Goal: Task Accomplishment & Management: Complete application form

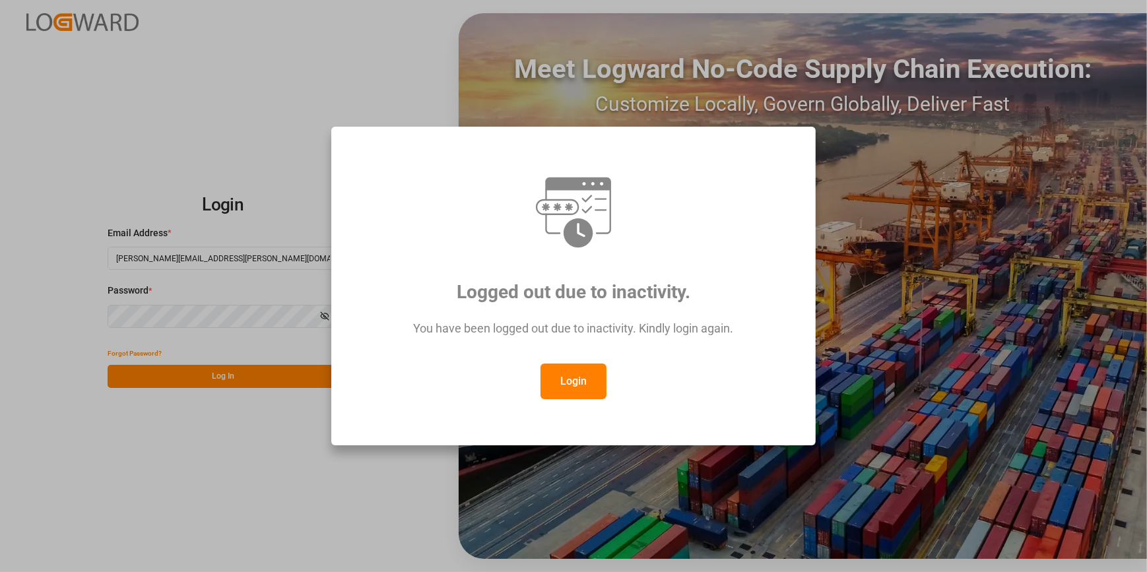
click at [592, 376] on button "Login" at bounding box center [574, 382] width 66 height 36
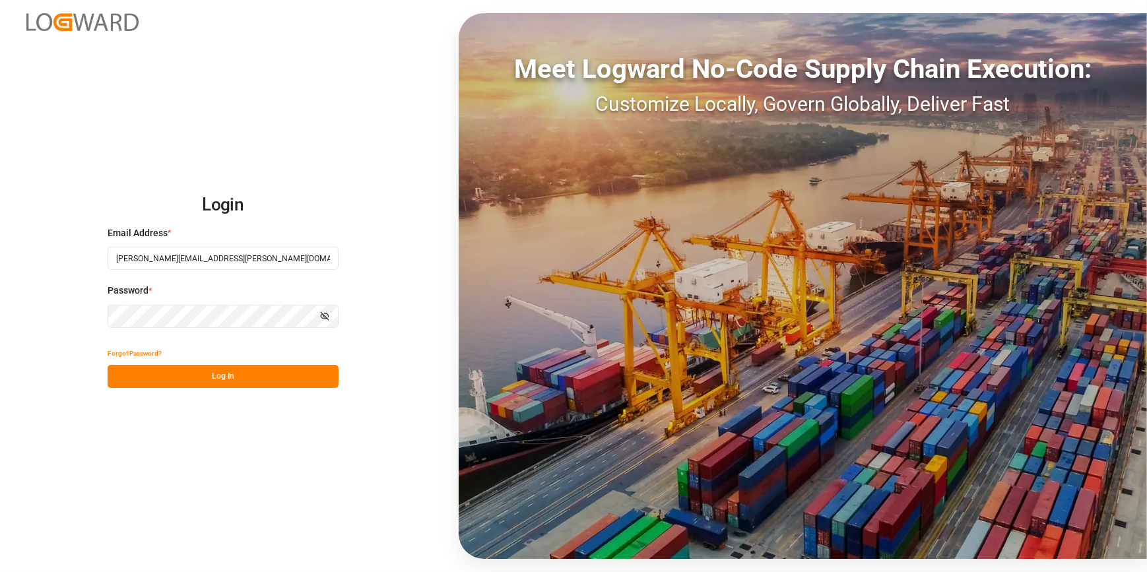
click at [234, 377] on button "Log In" at bounding box center [223, 376] width 231 height 23
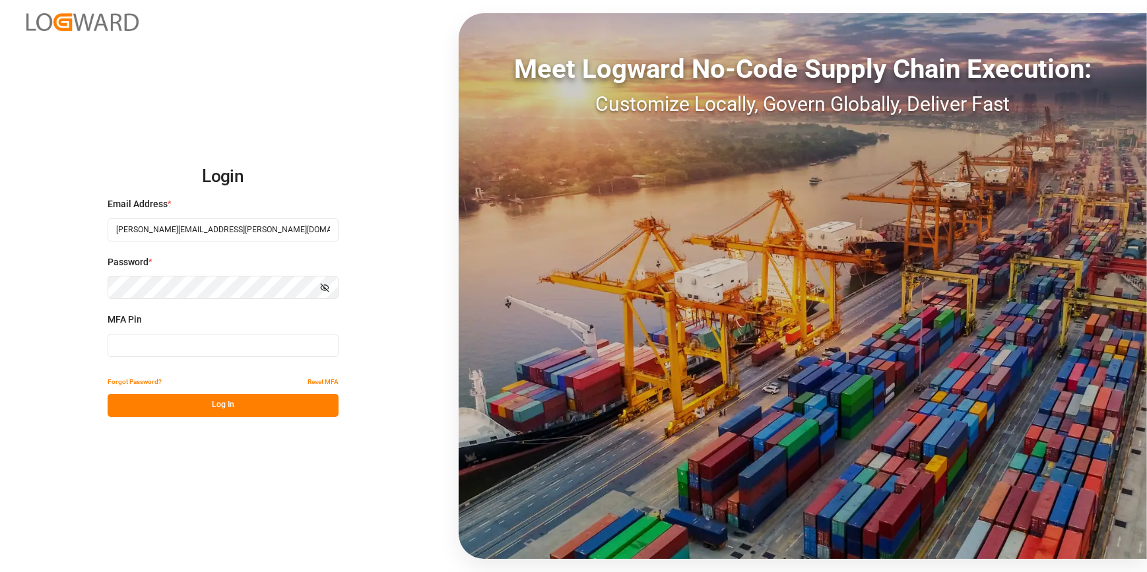
click at [129, 353] on input at bounding box center [223, 345] width 231 height 23
type input "165952"
click at [161, 409] on button "Log In" at bounding box center [223, 405] width 231 height 23
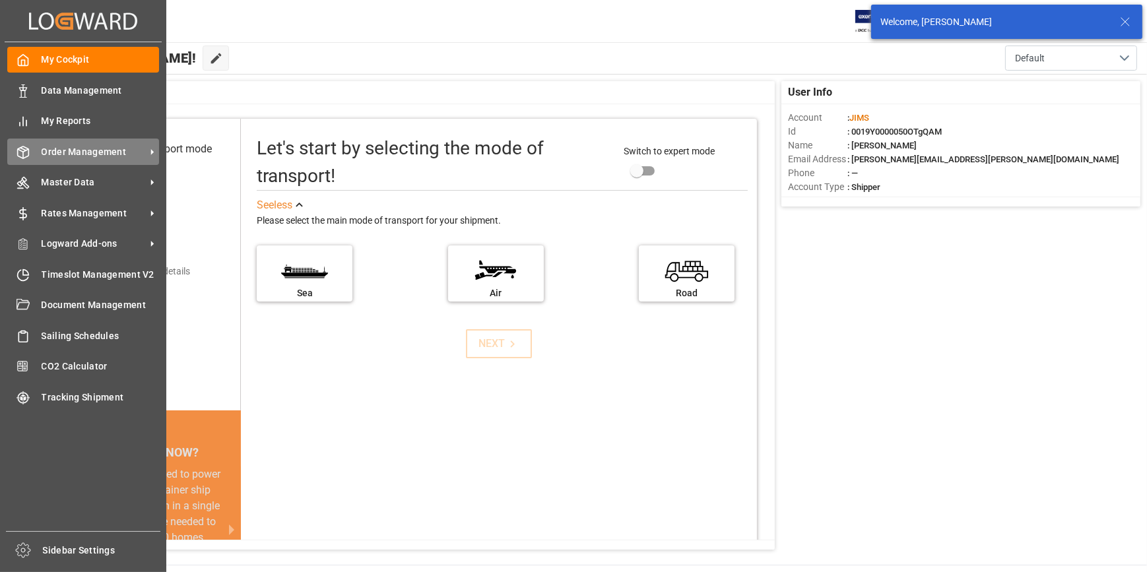
click at [65, 152] on span "Order Management" at bounding box center [94, 152] width 104 height 14
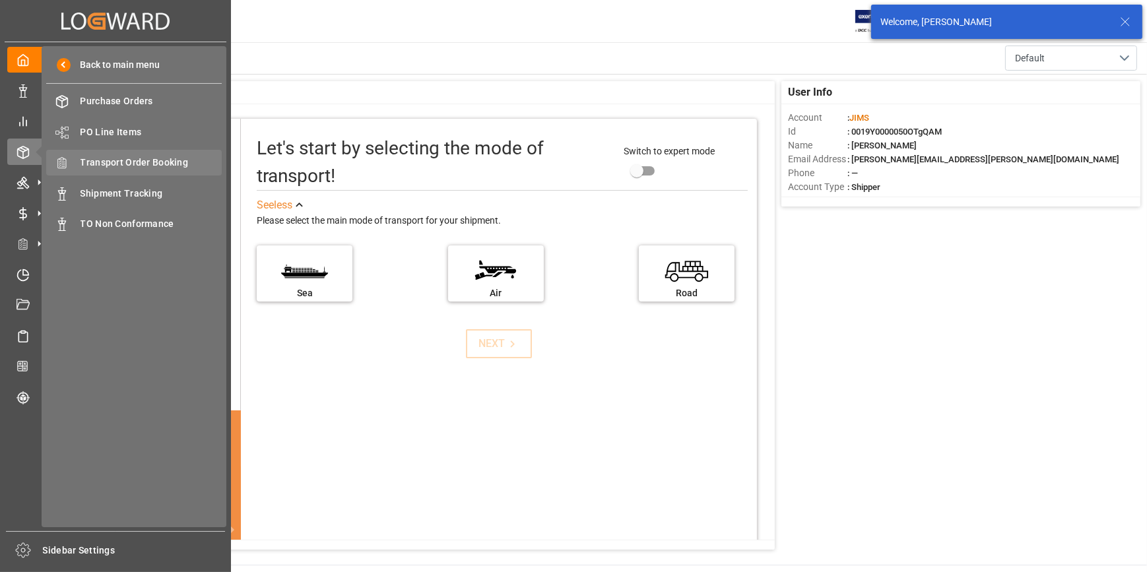
click at [135, 170] on span "Transport Order Booking" at bounding box center [152, 163] width 142 height 14
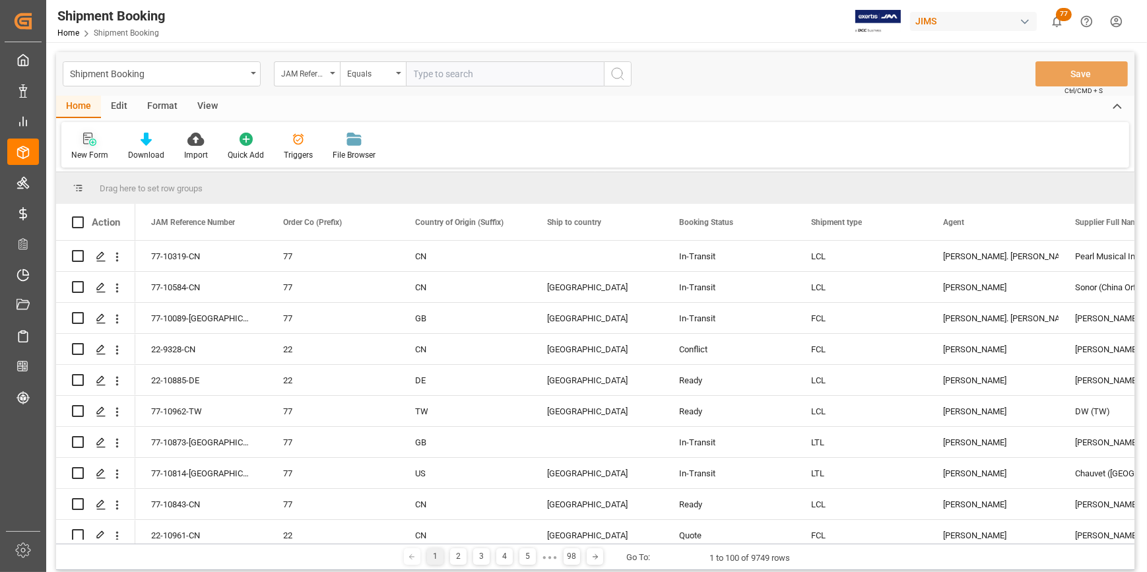
click at [92, 150] on div "New Form" at bounding box center [89, 155] width 37 height 12
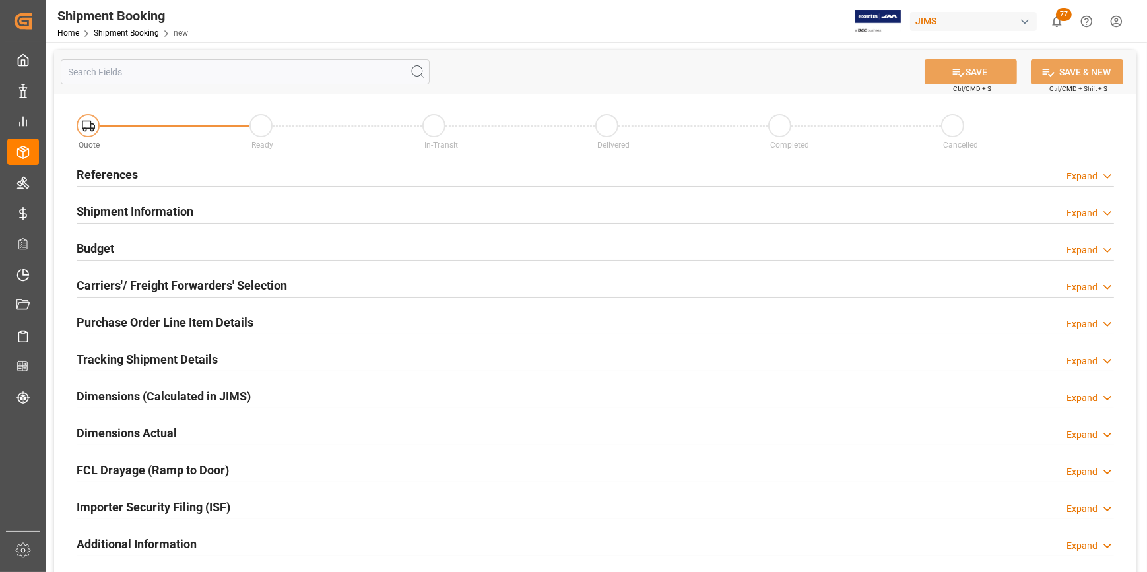
click at [112, 168] on h2 "References" at bounding box center [107, 175] width 61 height 18
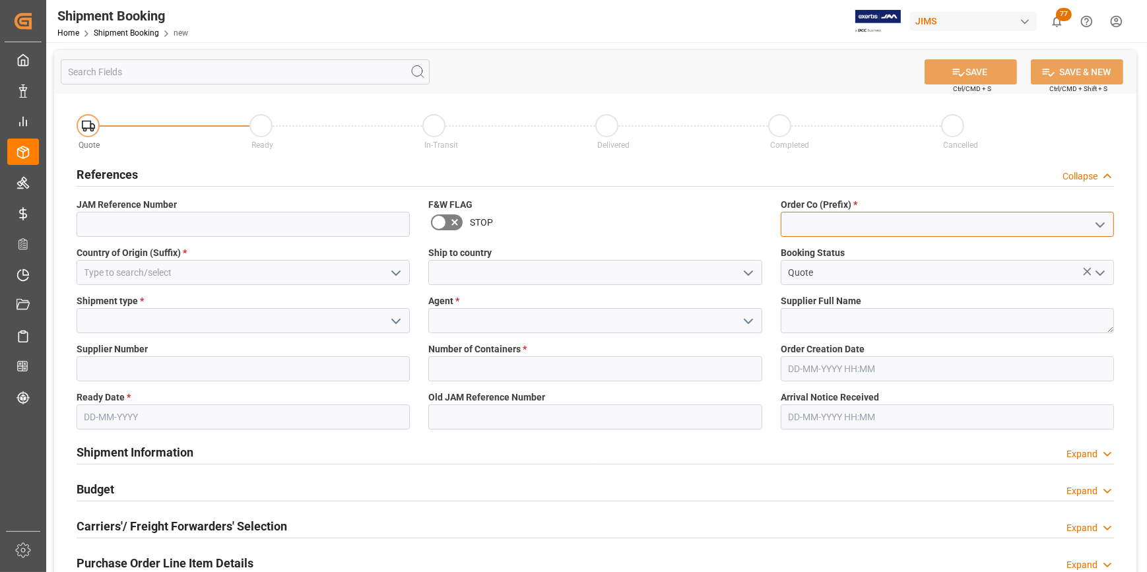
click at [843, 231] on input at bounding box center [947, 224] width 333 height 25
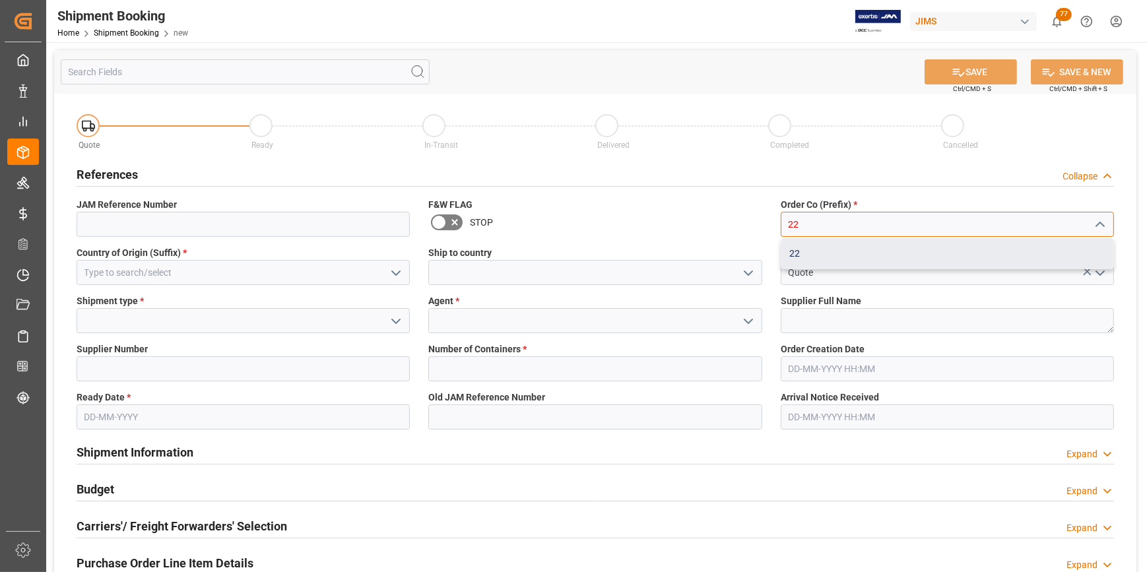
click at [790, 258] on div "22" at bounding box center [948, 254] width 332 height 30
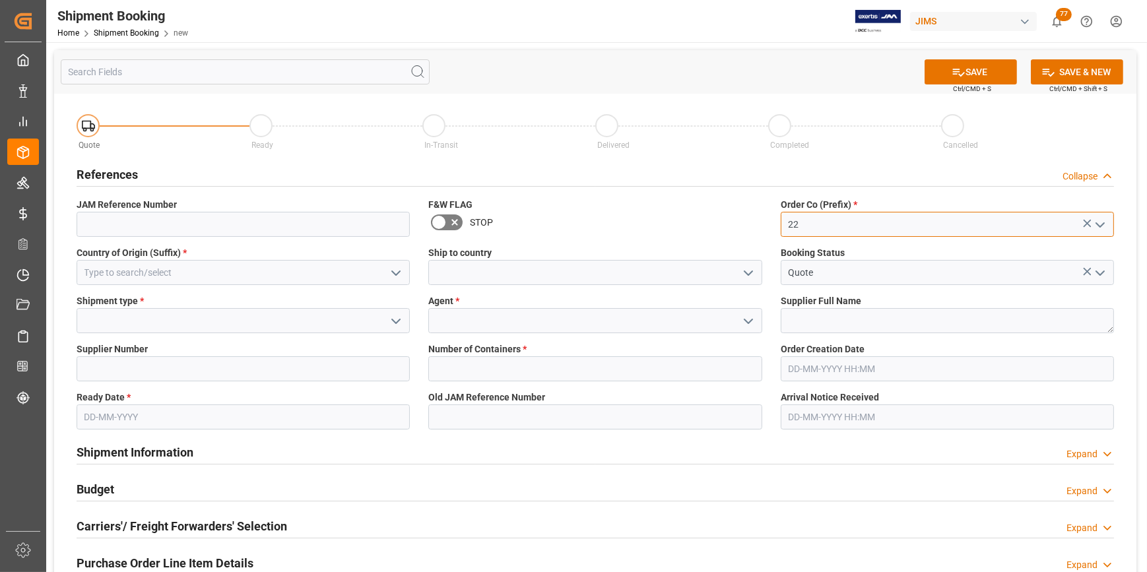
type input "22"
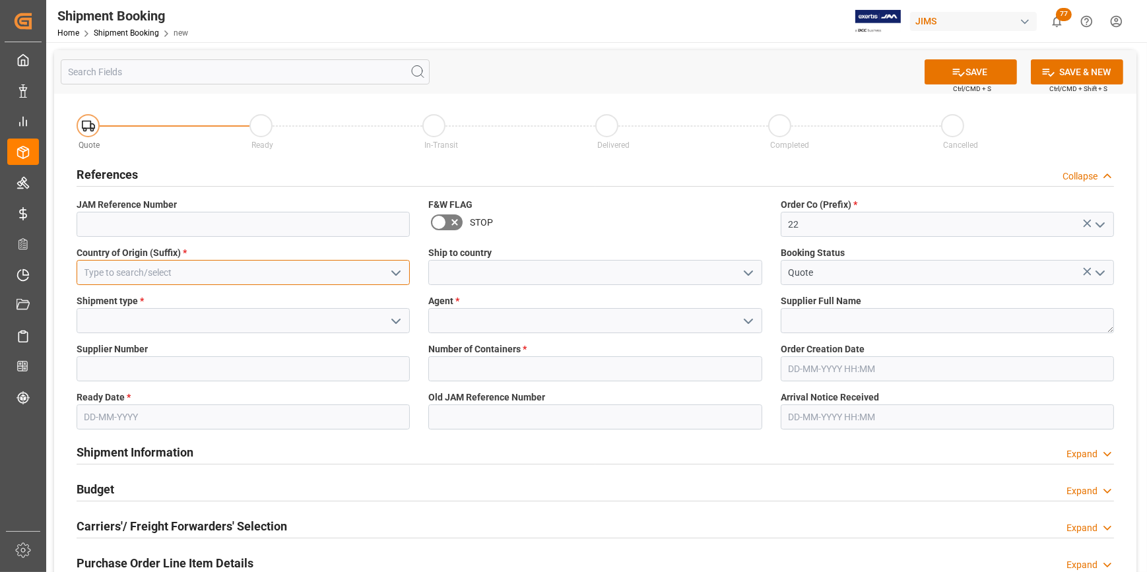
click at [244, 260] on input at bounding box center [243, 272] width 333 height 25
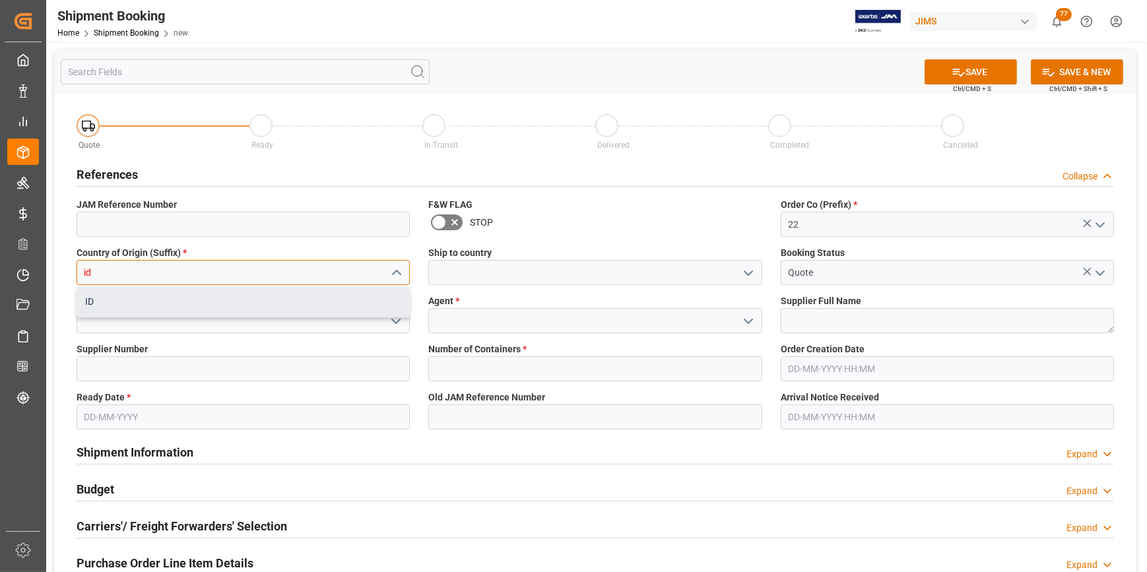
click at [156, 304] on div "ID" at bounding box center [243, 302] width 332 height 30
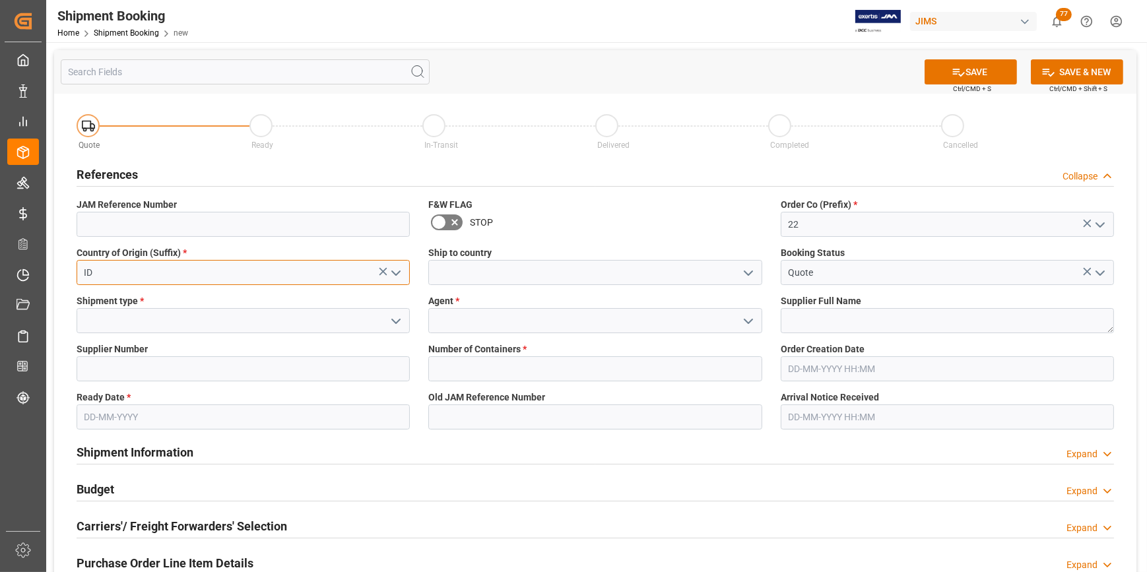
type input "ID"
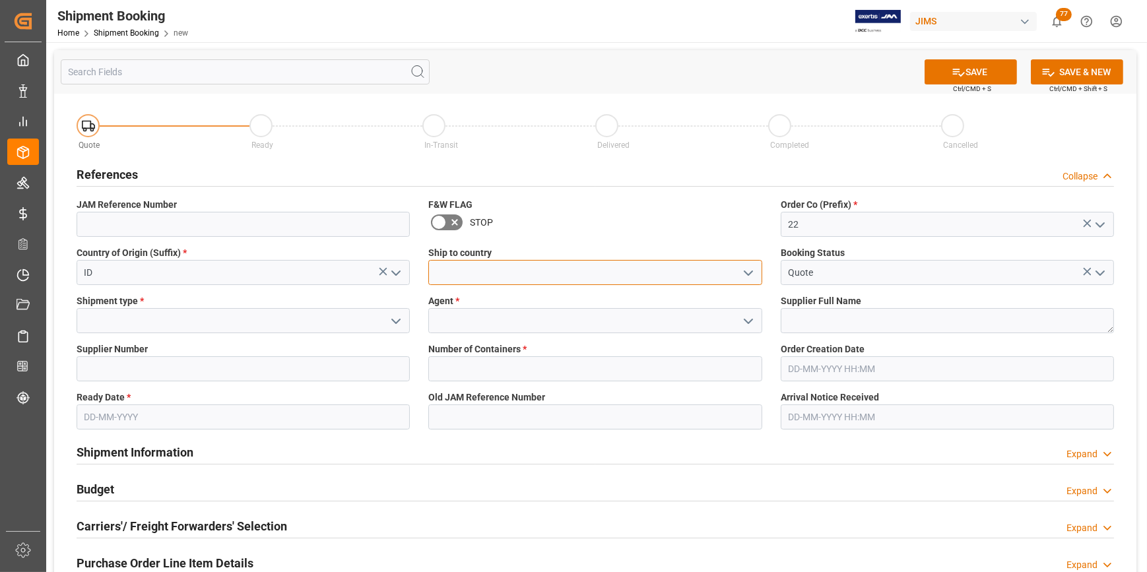
click at [440, 283] on input at bounding box center [594, 272] width 333 height 25
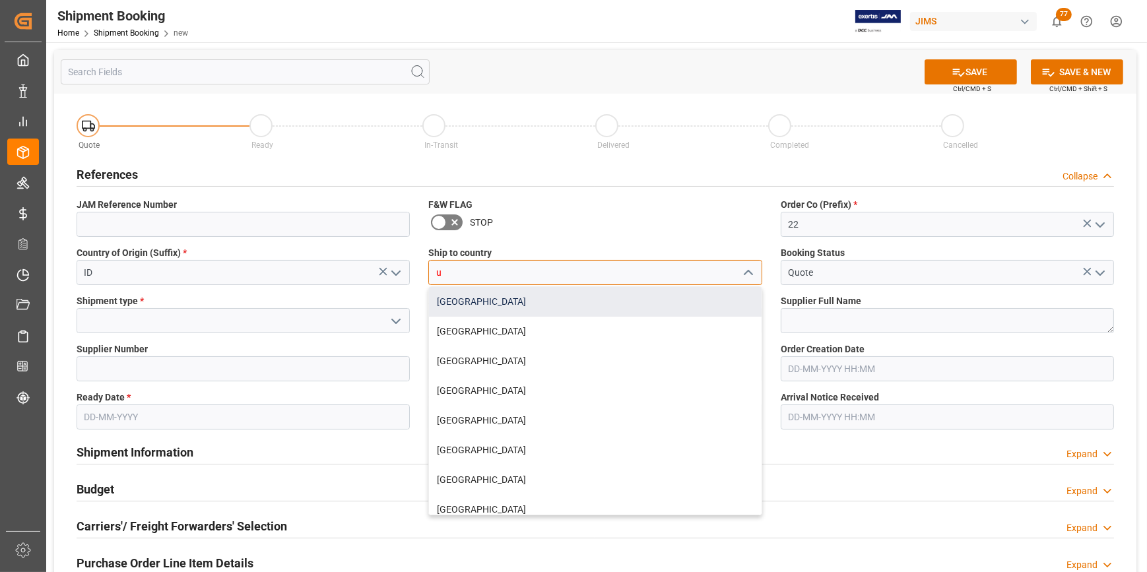
click at [479, 306] on div "United States" at bounding box center [595, 302] width 332 height 30
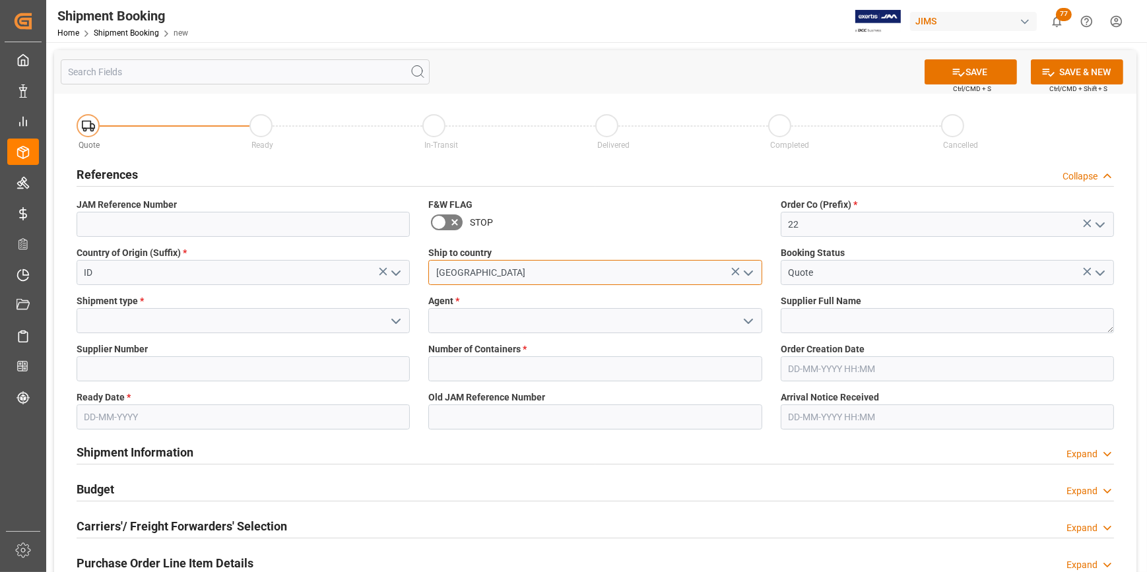
type input "United States"
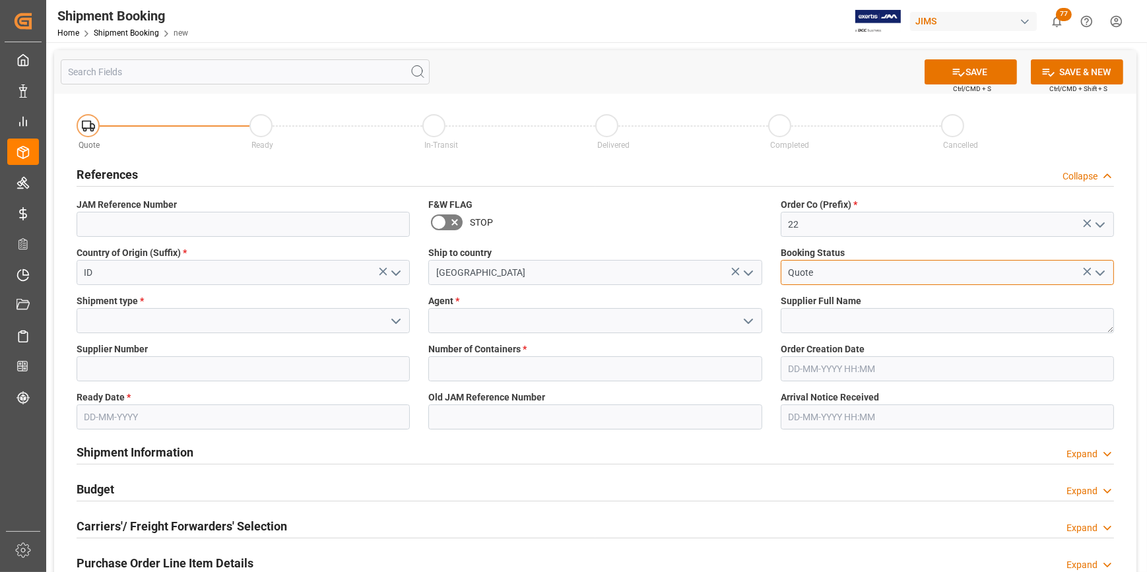
click at [853, 279] on input "Quote" at bounding box center [947, 272] width 333 height 25
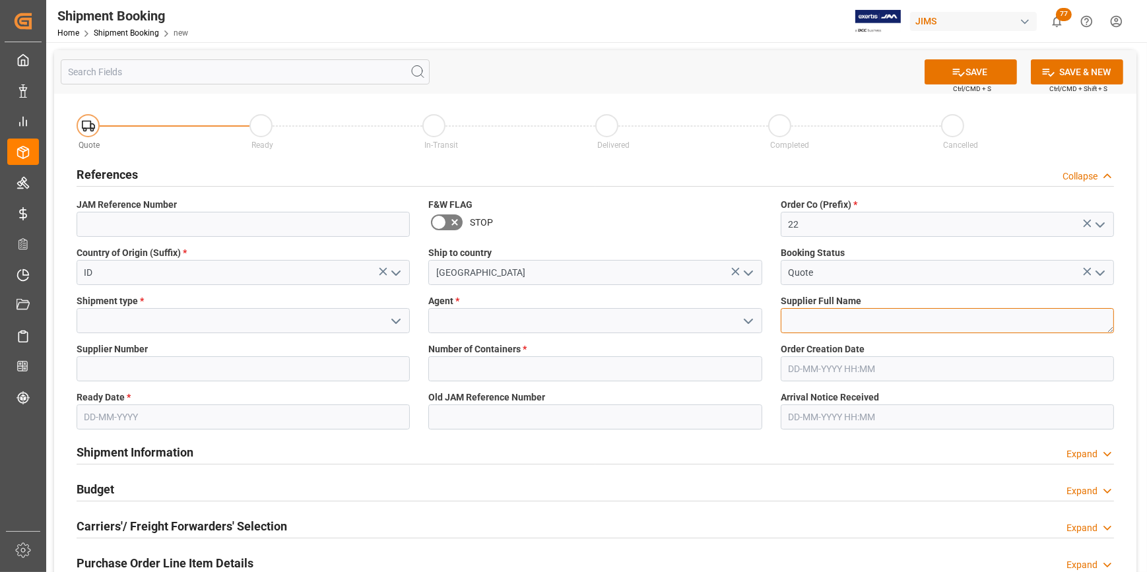
click at [844, 321] on textarea at bounding box center [947, 320] width 333 height 25
click at [461, 321] on input at bounding box center [594, 320] width 333 height 25
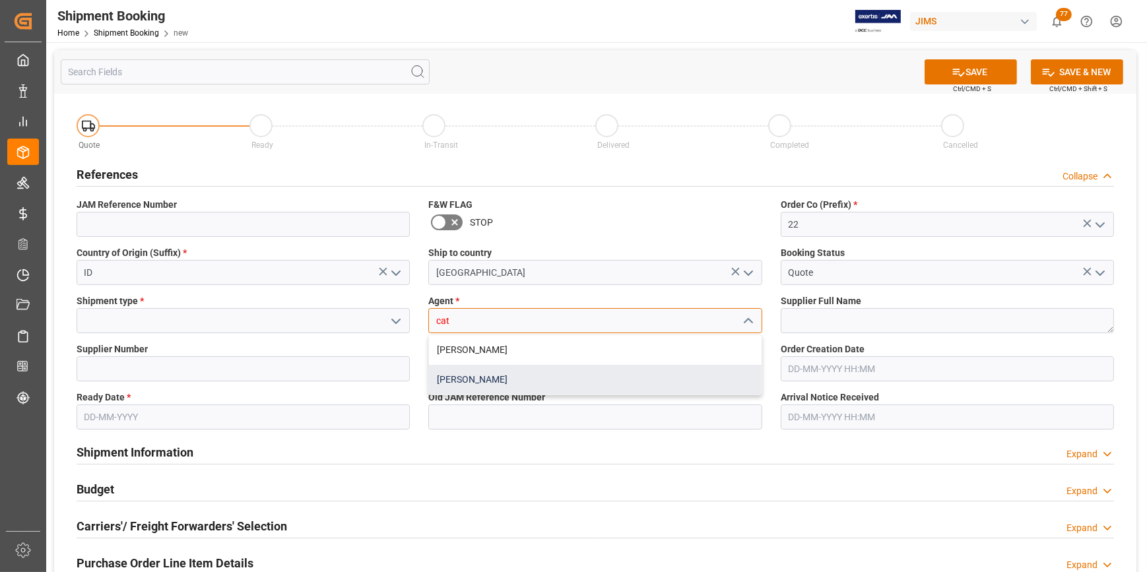
click at [472, 372] on div "[PERSON_NAME]" at bounding box center [595, 380] width 332 height 30
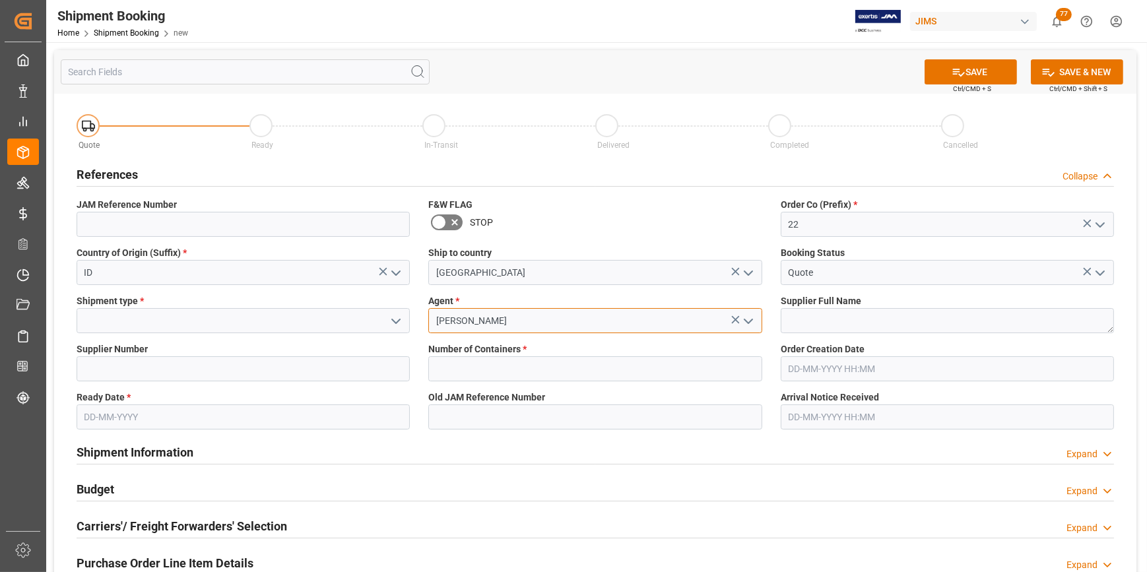
type input "[PERSON_NAME]"
click at [119, 321] on input at bounding box center [243, 320] width 333 height 25
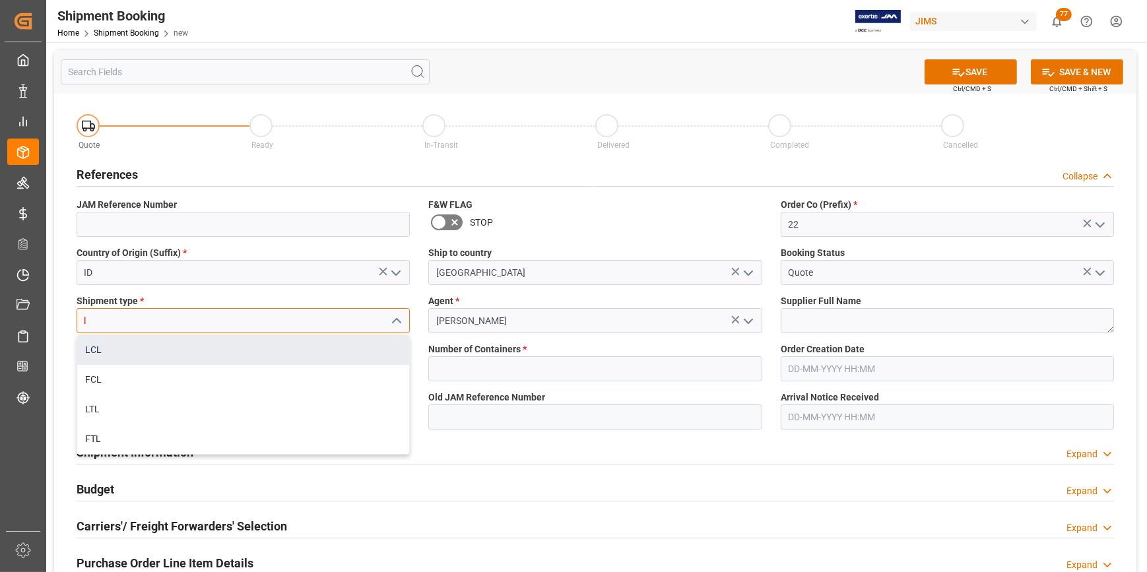
click at [90, 352] on div "LCL" at bounding box center [243, 350] width 332 height 30
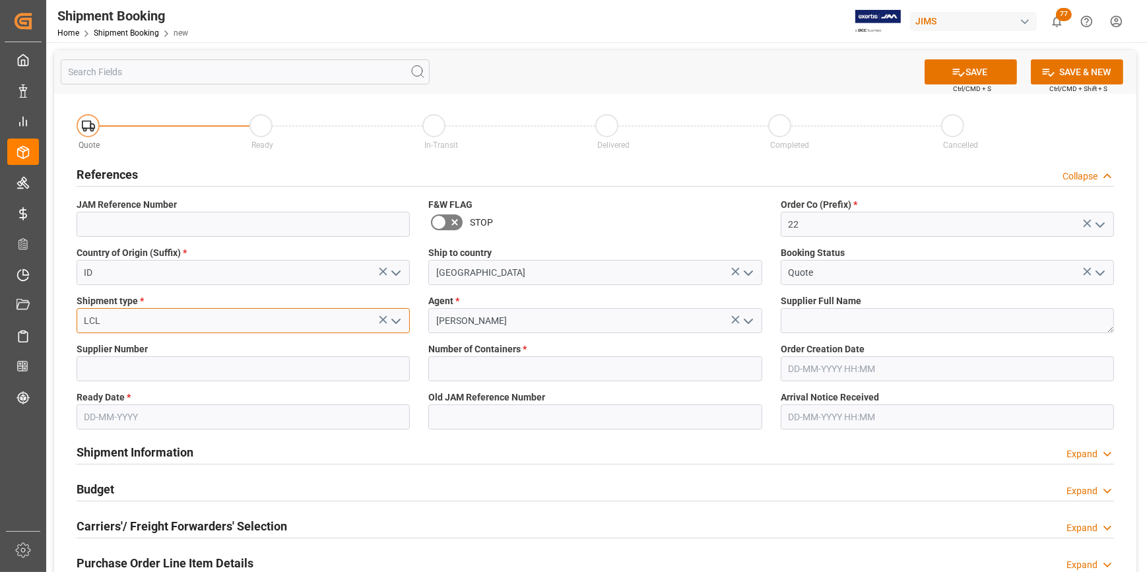
type input "LCL"
click at [222, 378] on input at bounding box center [243, 368] width 333 height 25
click at [488, 377] on input "text" at bounding box center [594, 368] width 333 height 25
type input "0"
click at [209, 374] on input at bounding box center [243, 368] width 333 height 25
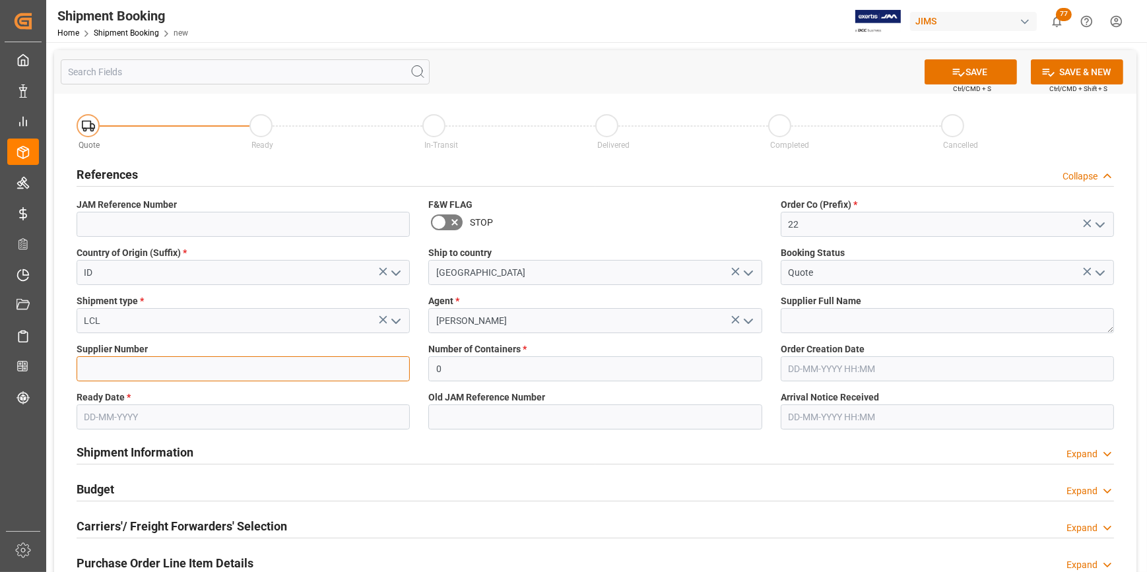
click at [191, 371] on input at bounding box center [243, 368] width 333 height 25
paste input "423501"
type input "423501"
click at [799, 332] on textarea at bounding box center [947, 320] width 333 height 25
paste textarea "CV BALI TREASURES - 212"
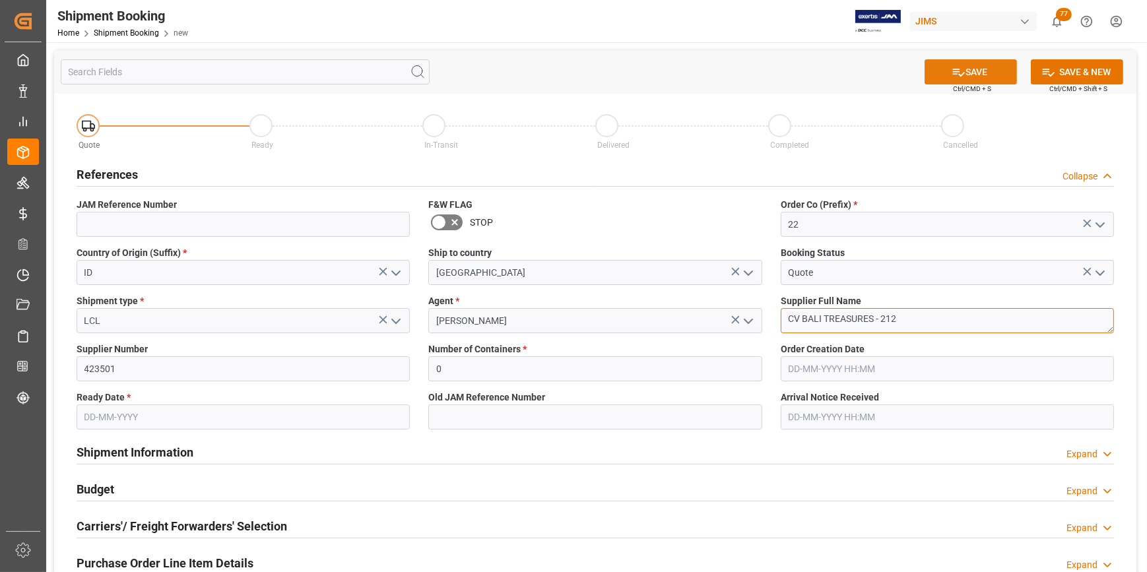
type textarea "CV BALI TREASURES - 212"
click at [960, 66] on icon at bounding box center [959, 72] width 14 height 14
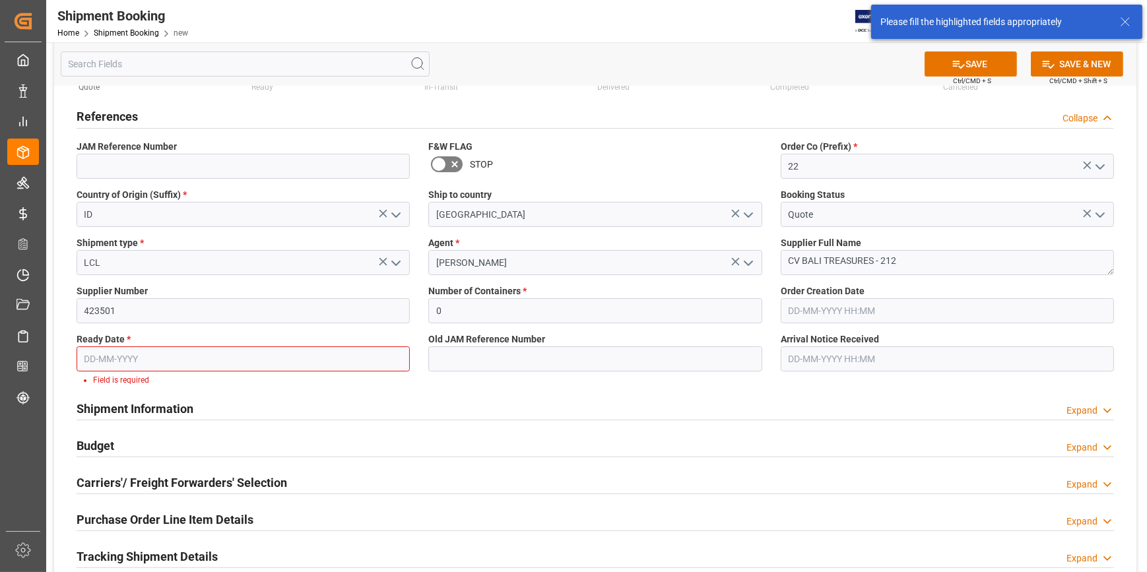
scroll to position [110, 0]
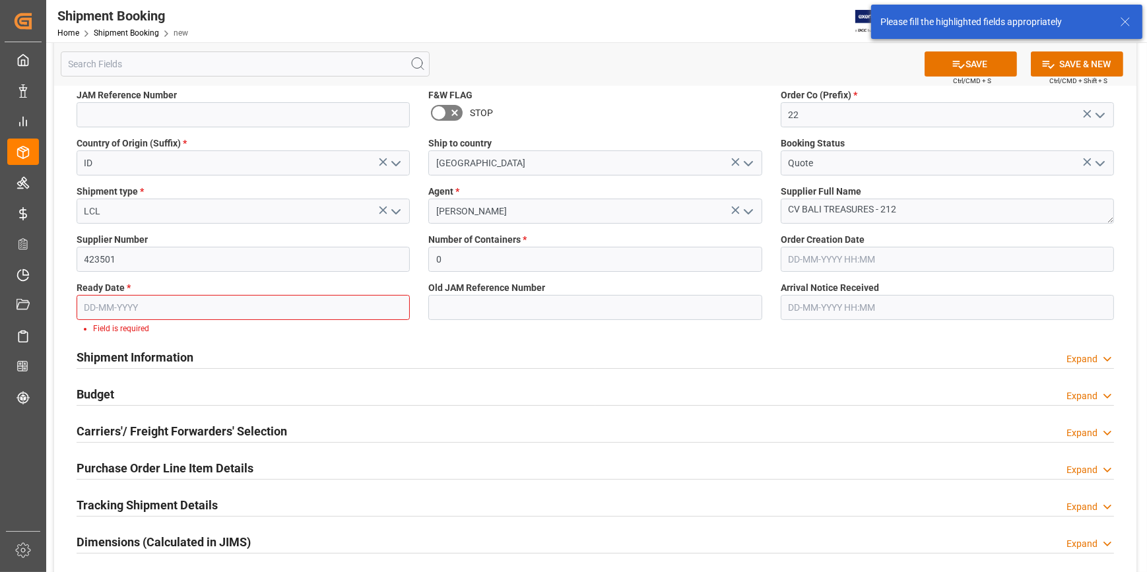
click at [131, 307] on input "text" at bounding box center [243, 307] width 333 height 25
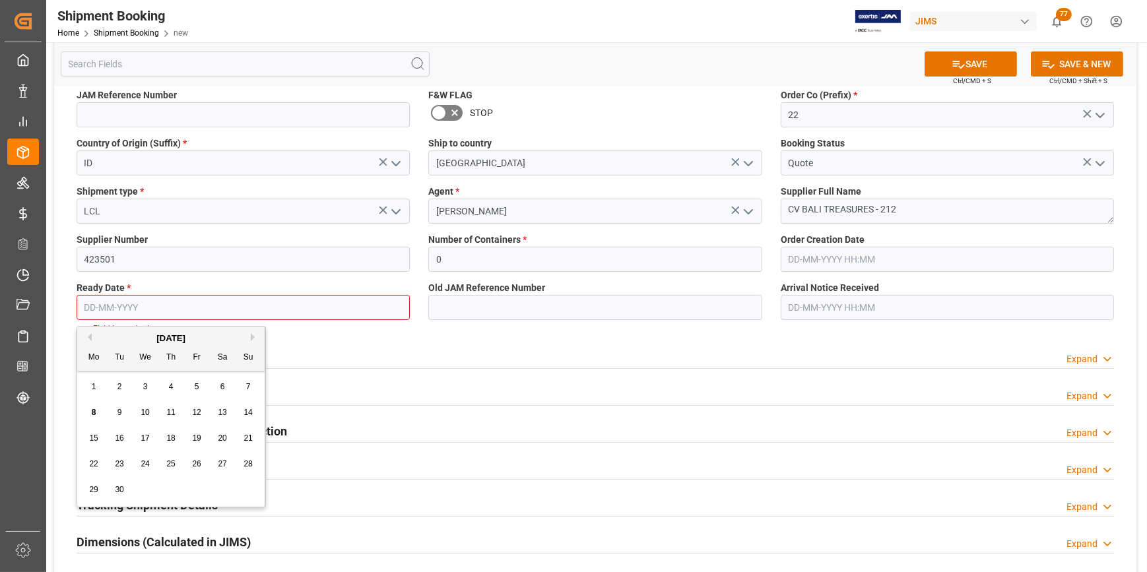
click at [98, 416] on div "8" at bounding box center [94, 413] width 17 height 16
type input "[DATE]"
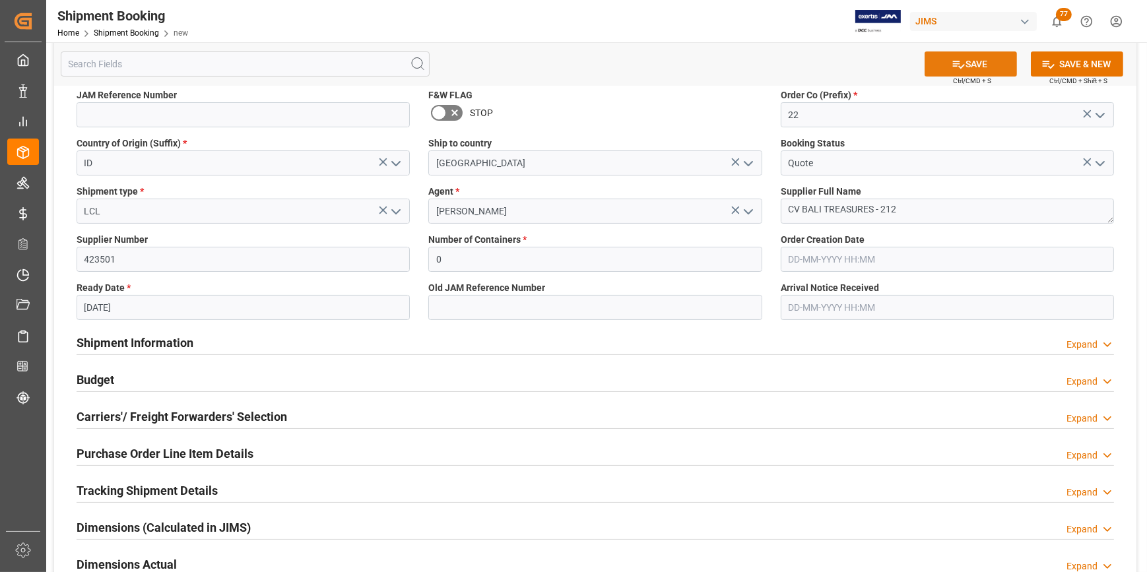
click at [986, 65] on button "SAVE" at bounding box center [971, 63] width 92 height 25
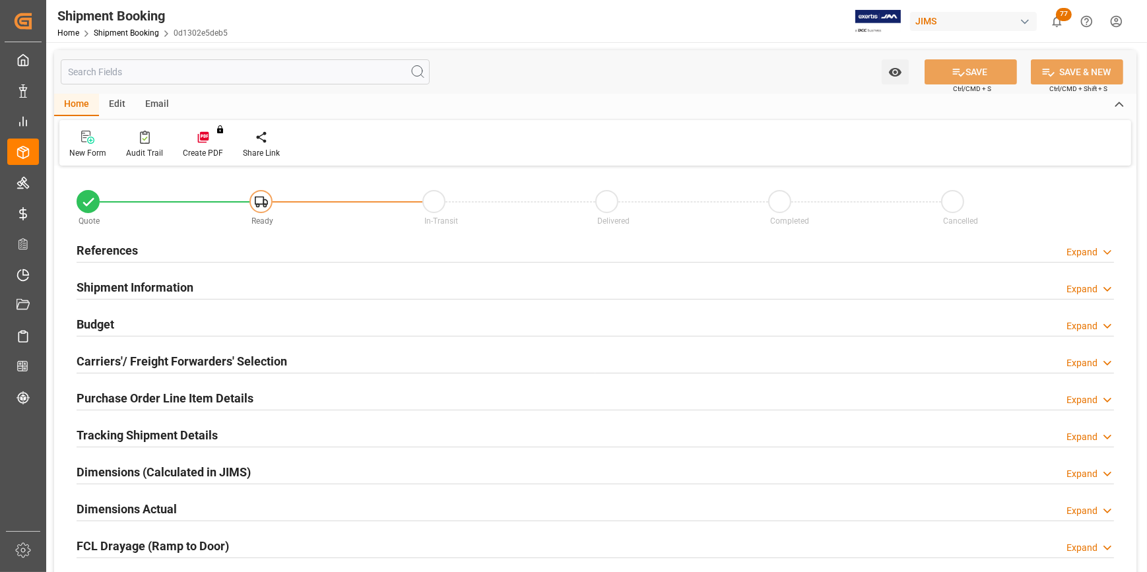
type input "0"
type input "[DATE]"
click at [105, 244] on h2 "References" at bounding box center [107, 251] width 61 height 18
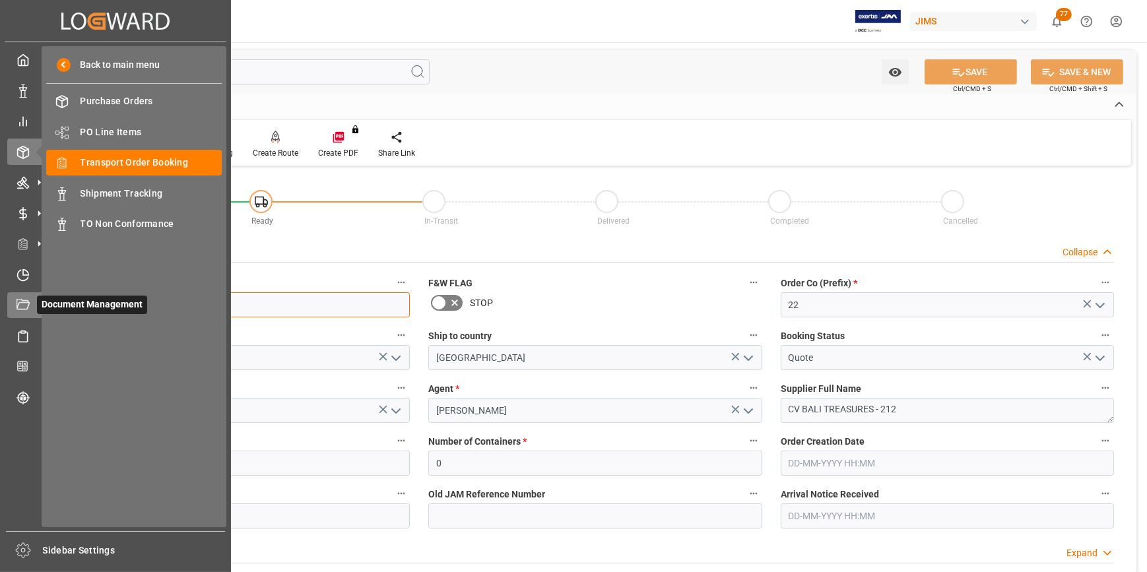
drag, startPoint x: 162, startPoint y: 308, endPoint x: 28, endPoint y: 311, distance: 134.7
click at [28, 311] on div "Created by potrace 1.15, written by Peter Selinger 2001-2017 Created by potrace…" at bounding box center [573, 286] width 1147 height 572
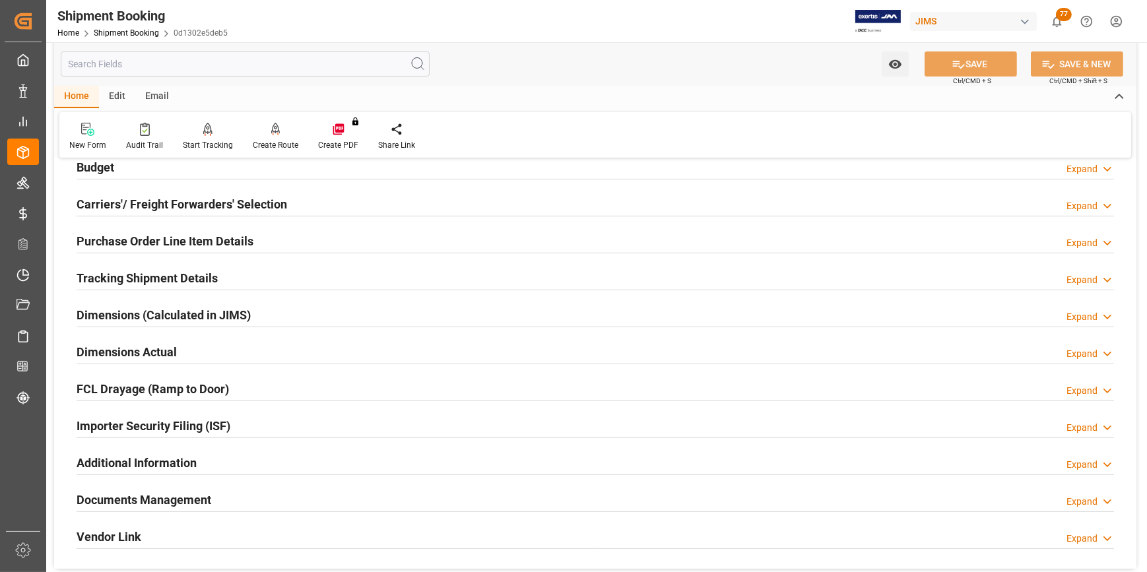
scroll to position [480, 0]
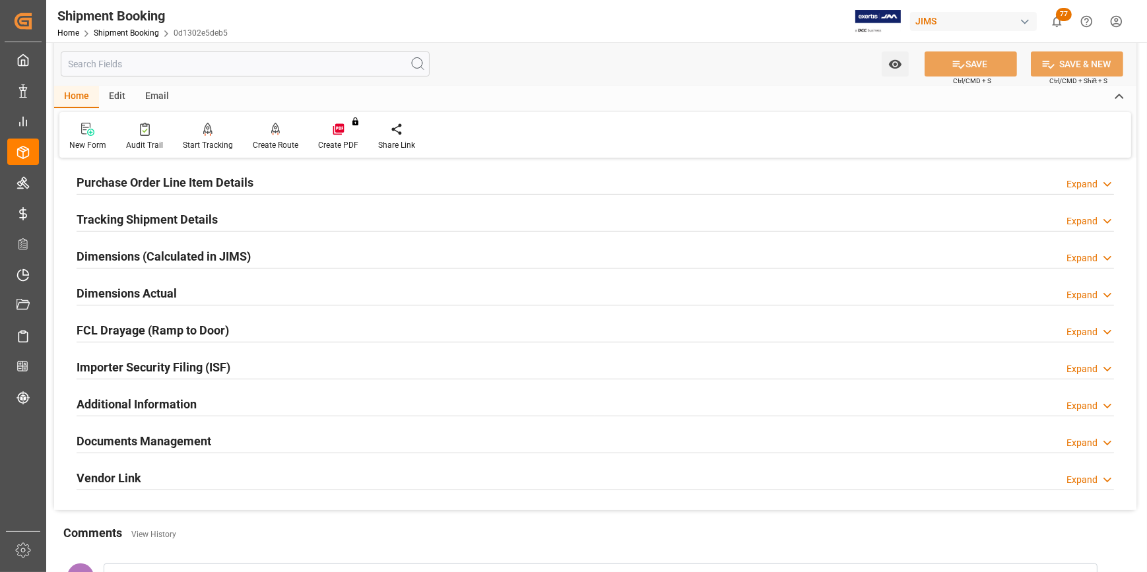
click at [102, 444] on h2 "Documents Management" at bounding box center [144, 441] width 135 height 18
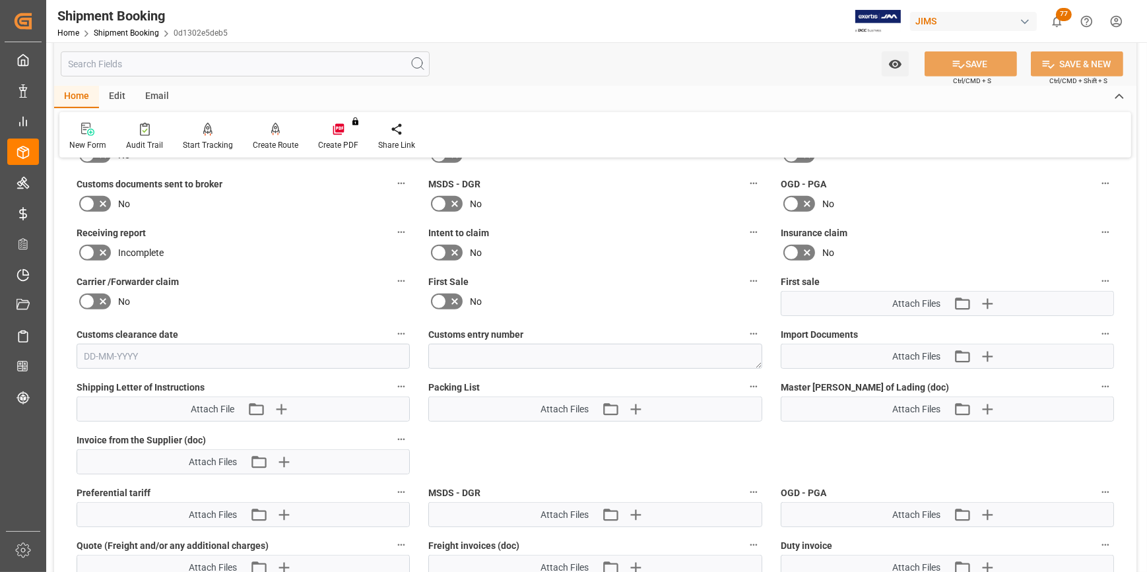
scroll to position [840, 0]
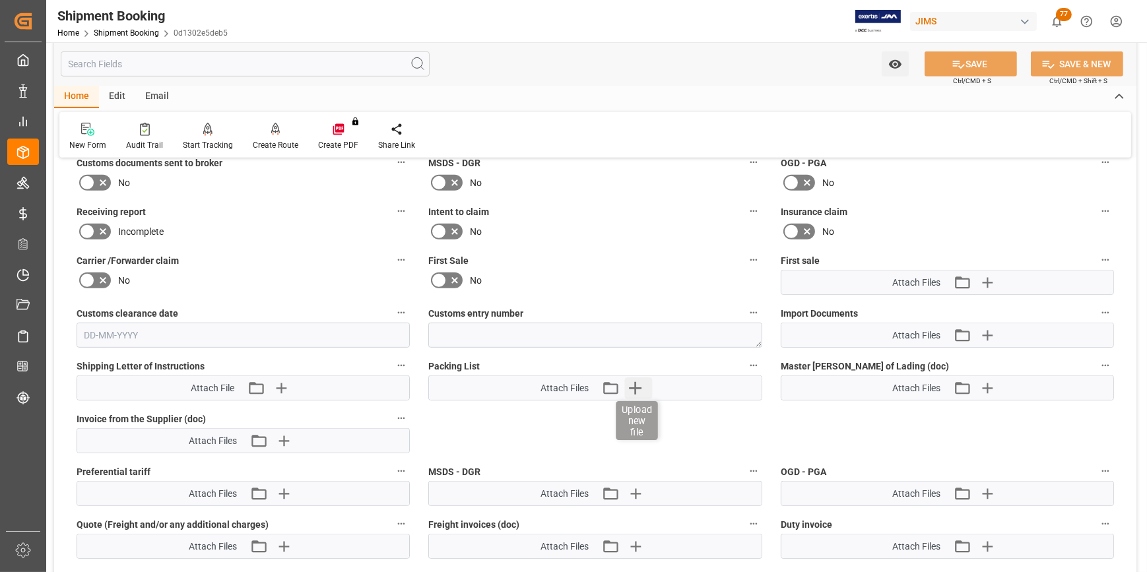
click at [634, 384] on icon "button" at bounding box center [634, 388] width 21 height 21
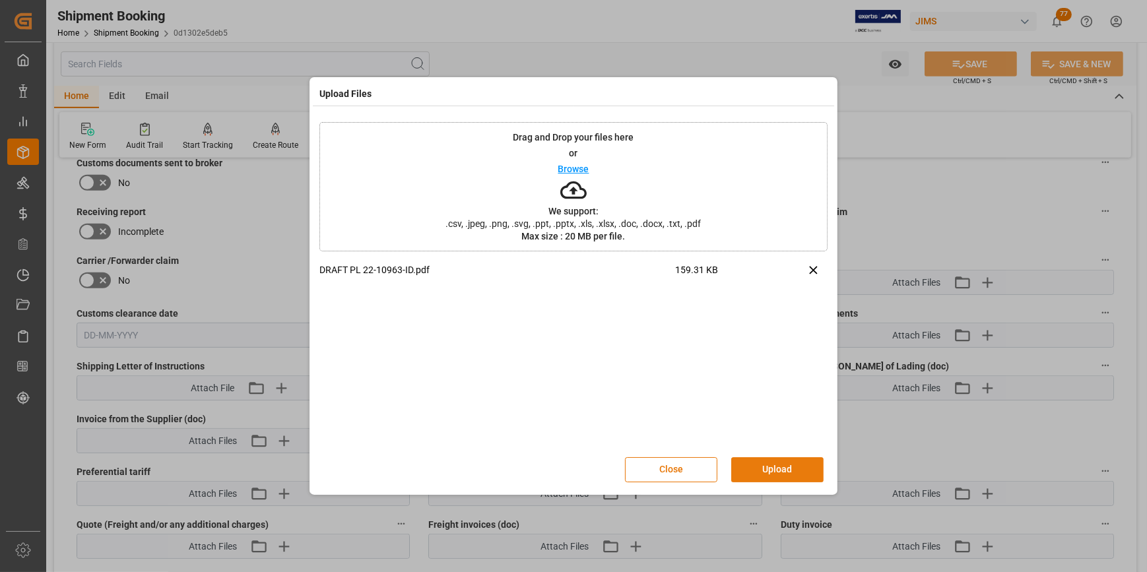
click at [783, 471] on button "Upload" at bounding box center [777, 469] width 92 height 25
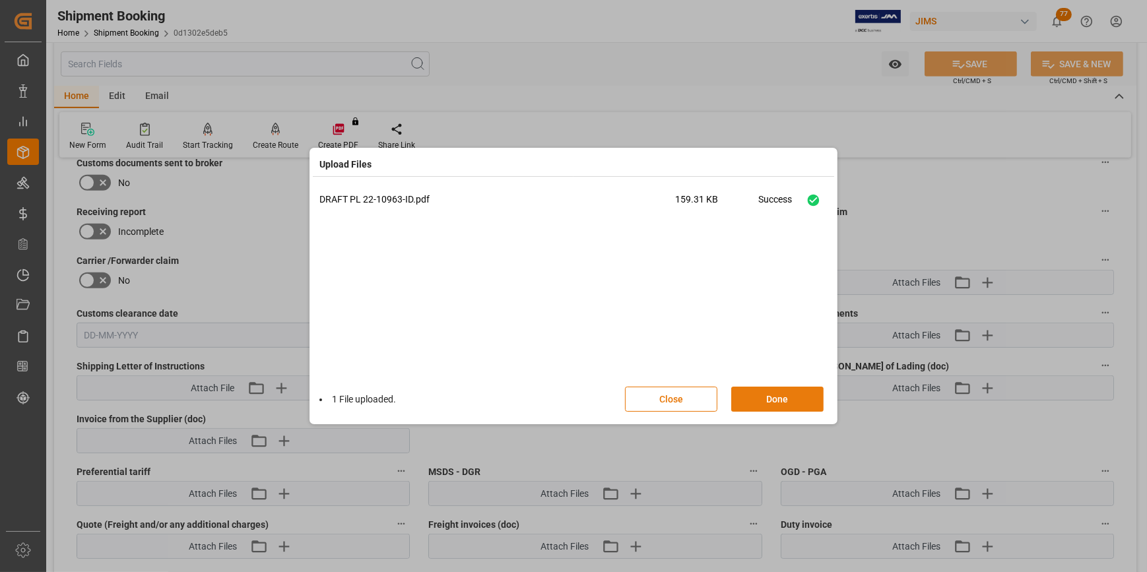
click at [789, 393] on button "Done" at bounding box center [777, 399] width 92 height 25
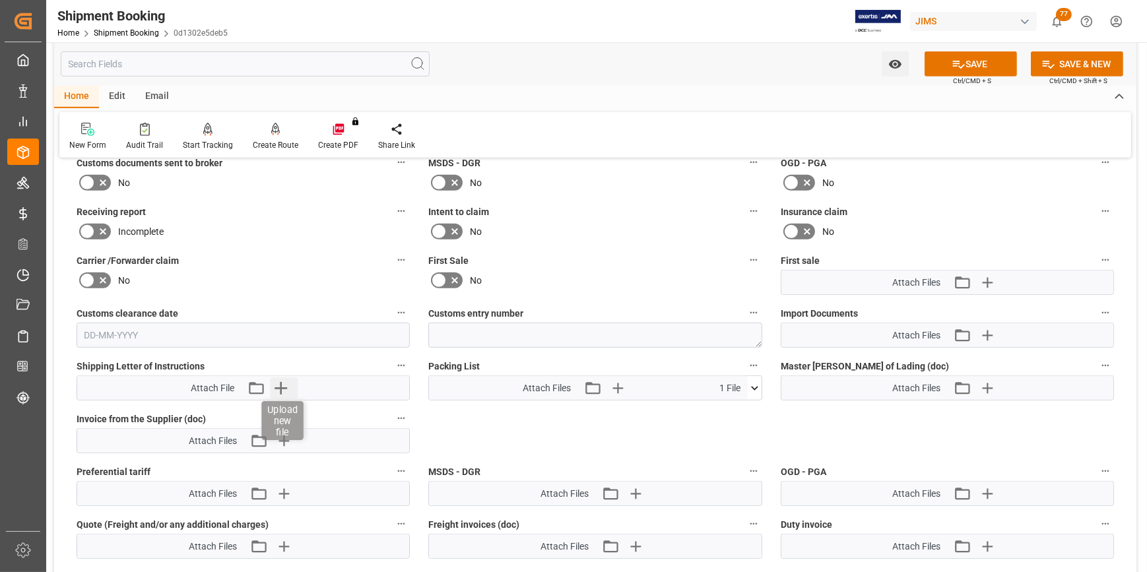
click at [277, 385] on icon "button" at bounding box center [281, 388] width 13 height 13
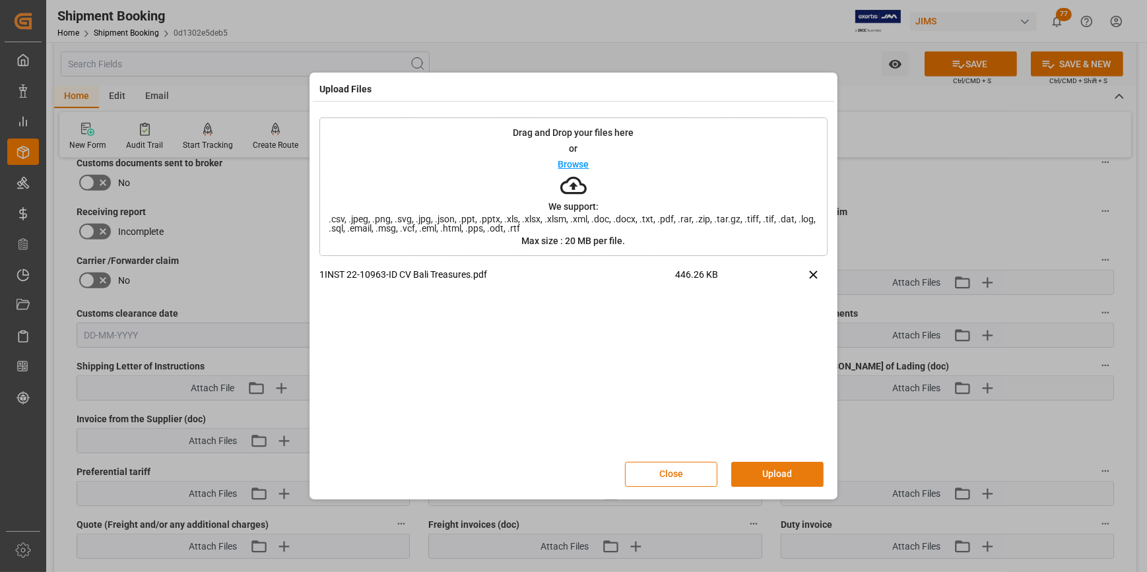
click at [765, 469] on button "Upload" at bounding box center [777, 474] width 92 height 25
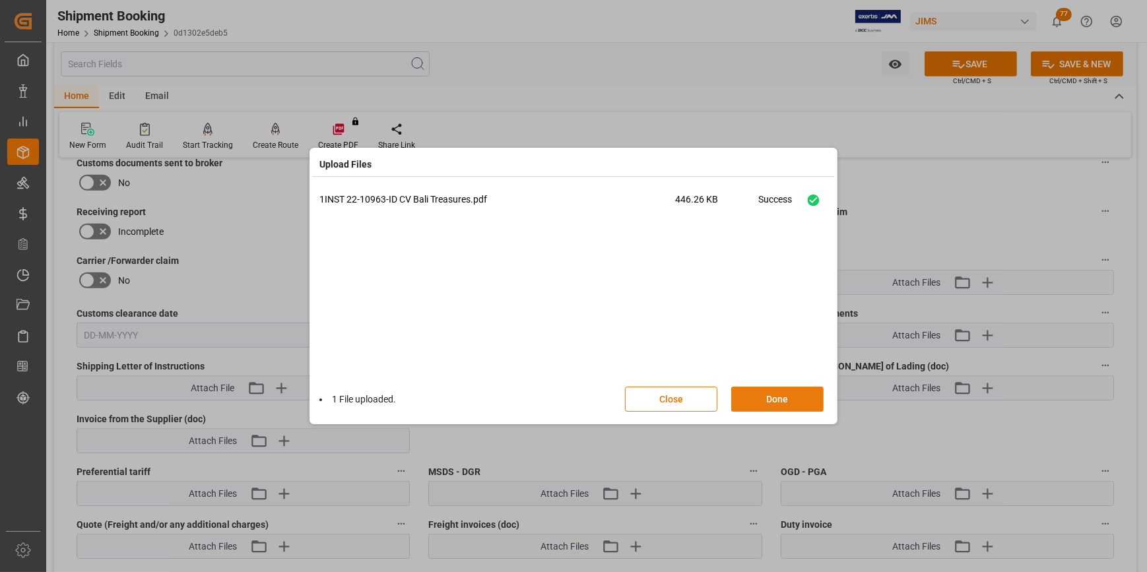
click at [777, 408] on button "Done" at bounding box center [777, 399] width 92 height 25
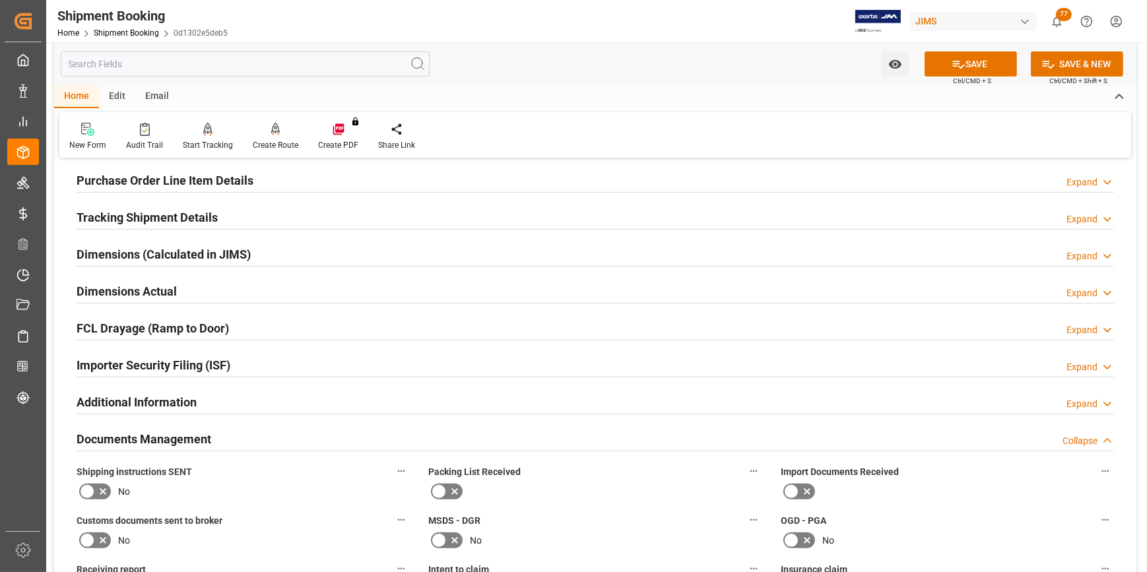
scroll to position [480, 0]
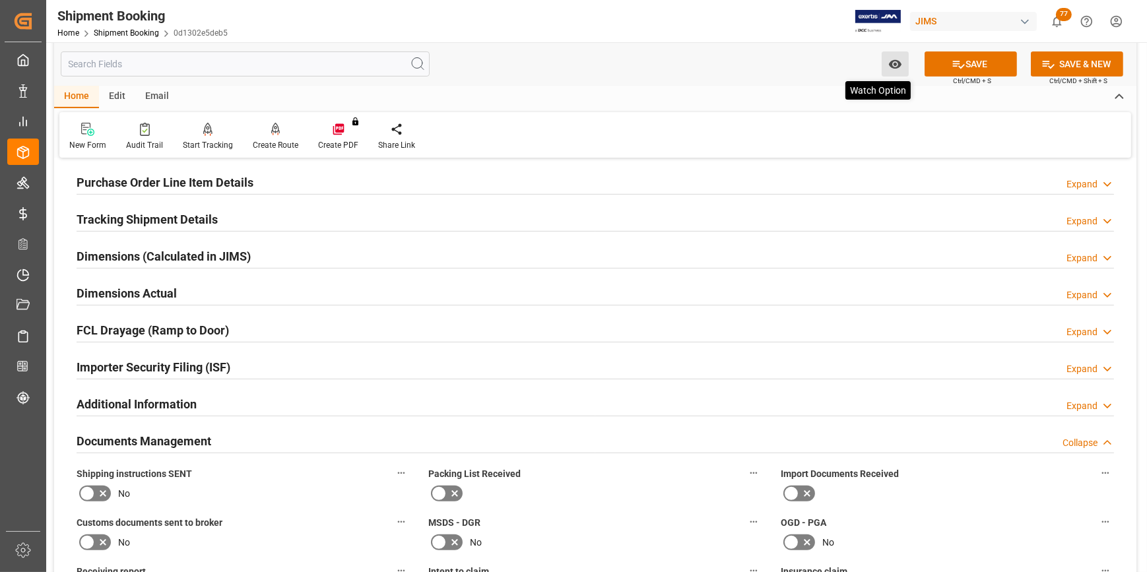
click at [892, 64] on icon "open menu" at bounding box center [894, 64] width 13 height 9
click at [824, 95] on span "Start Watching" at bounding box center [840, 93] width 120 height 14
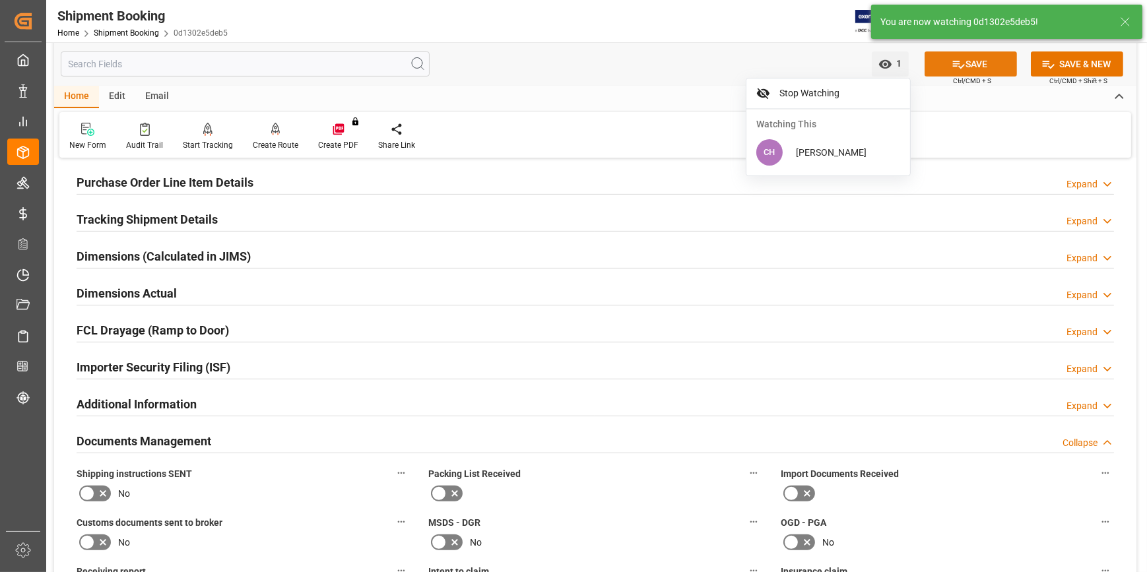
click at [983, 66] on button "SAVE" at bounding box center [971, 63] width 92 height 25
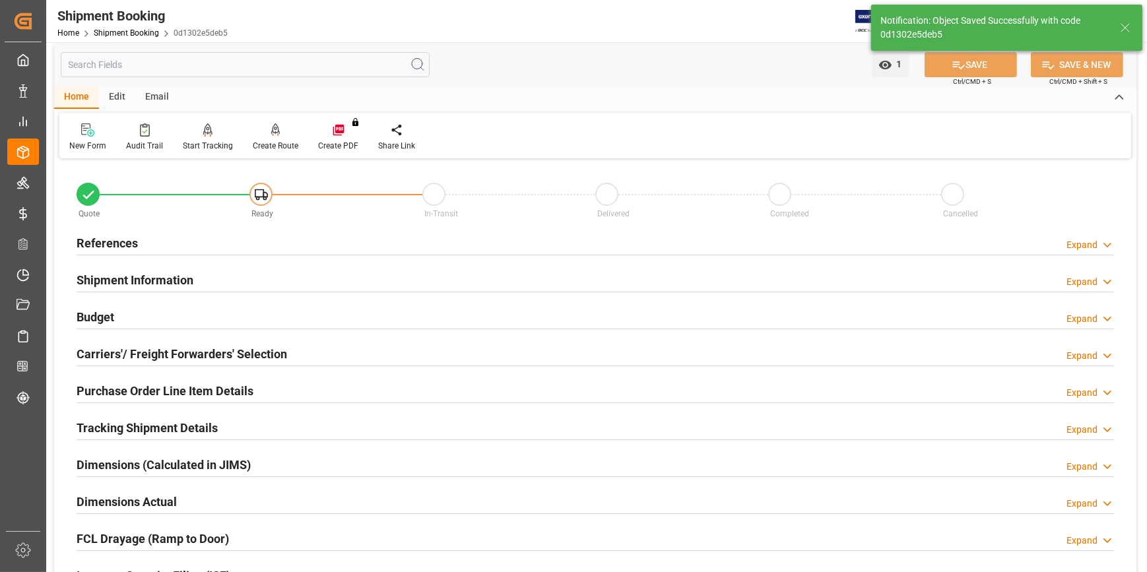
scroll to position [0, 0]
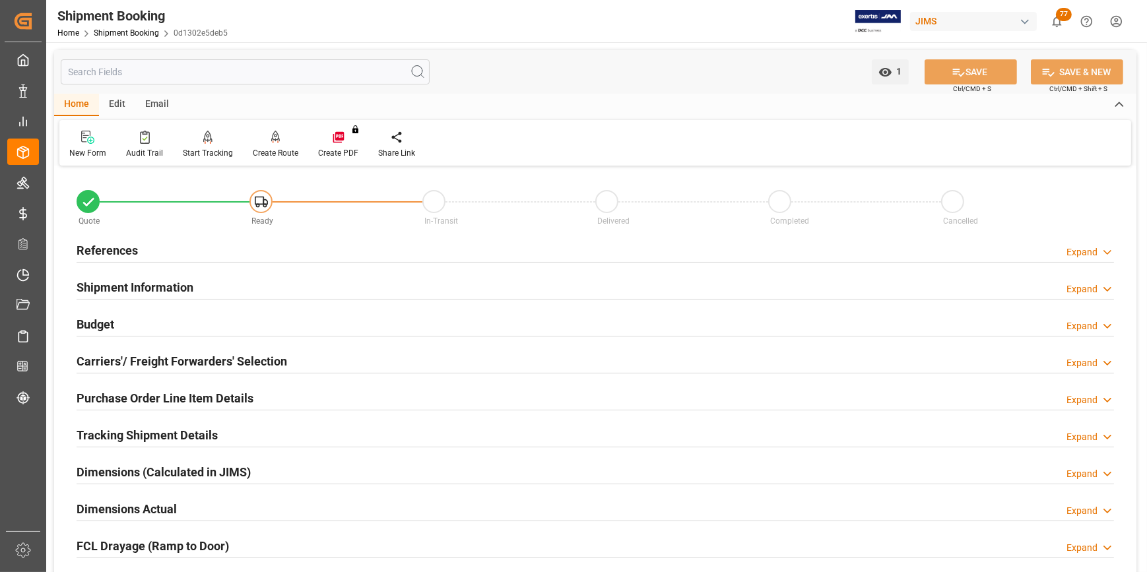
click at [155, 106] on div "Email" at bounding box center [157, 105] width 44 height 22
click at [72, 139] on div at bounding box center [89, 137] width 40 height 14
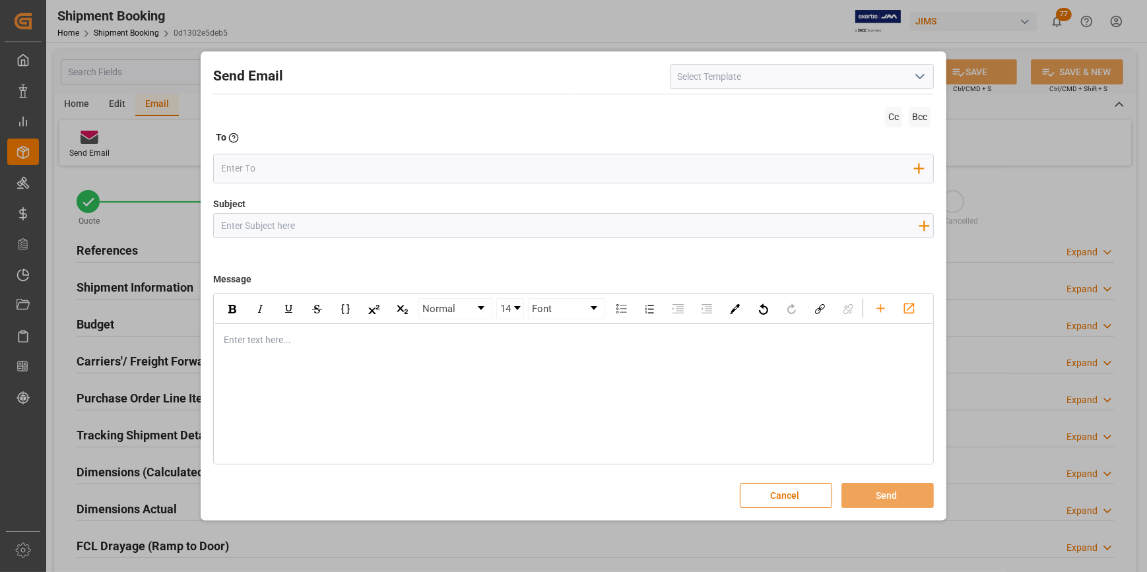
click at [688, 81] on input at bounding box center [802, 76] width 264 height 25
click at [772, 110] on div "2BOOK - Ocean - Air freight" at bounding box center [802, 106] width 263 height 30
type input "2BOOK - Ocean - Air freight"
type input "2BOOK {{jamReferenceNumber}} {{supplierFullName}} Ship from: {{country}} Ship t…"
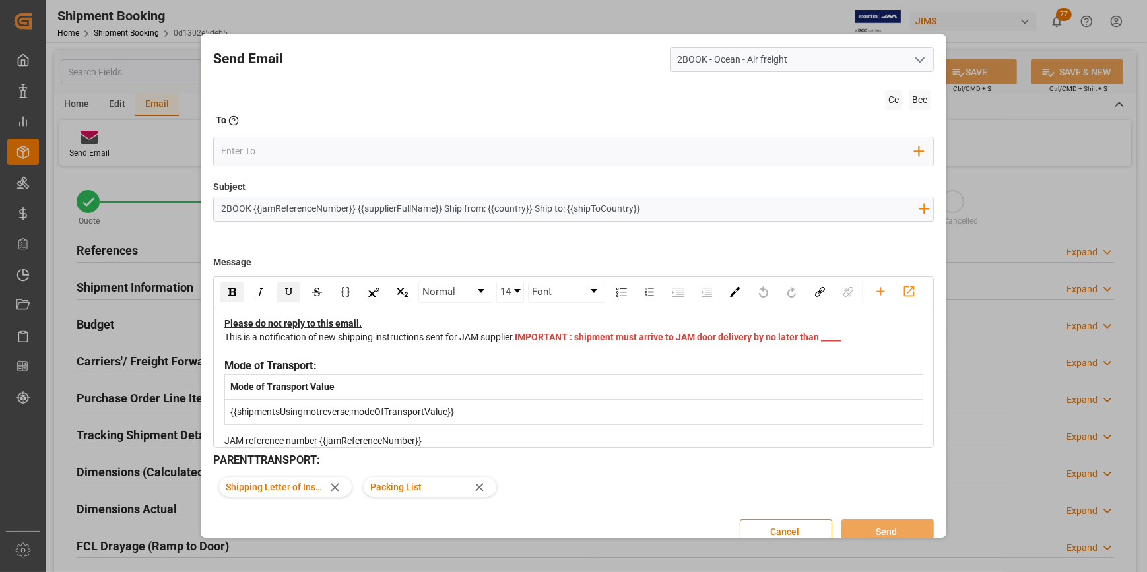
type input "2BOOK - Ocean - Air freight"
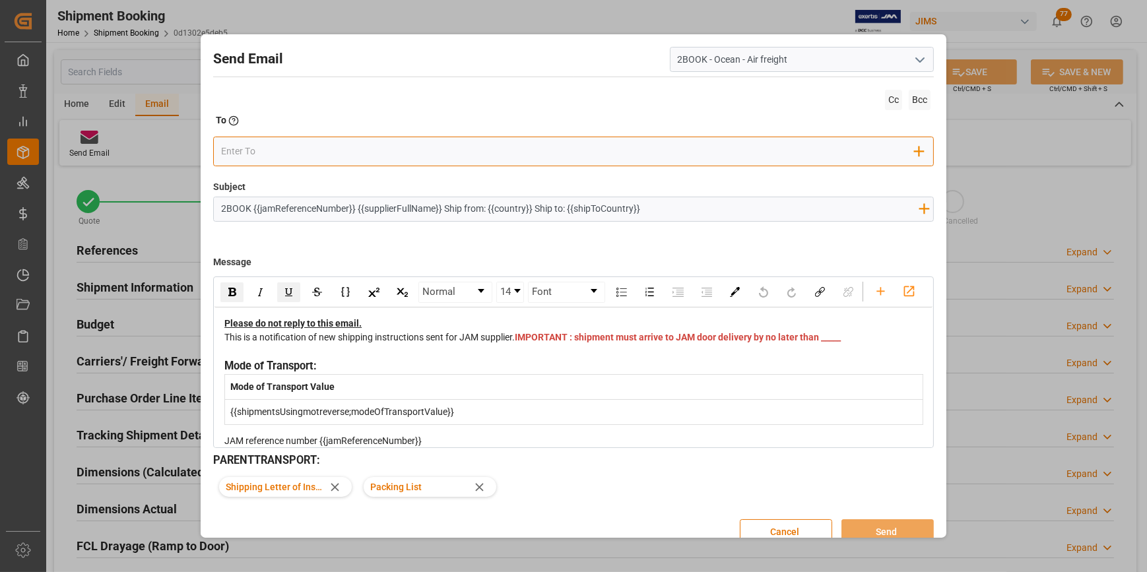
click at [232, 152] on input "email" at bounding box center [568, 152] width 694 height 20
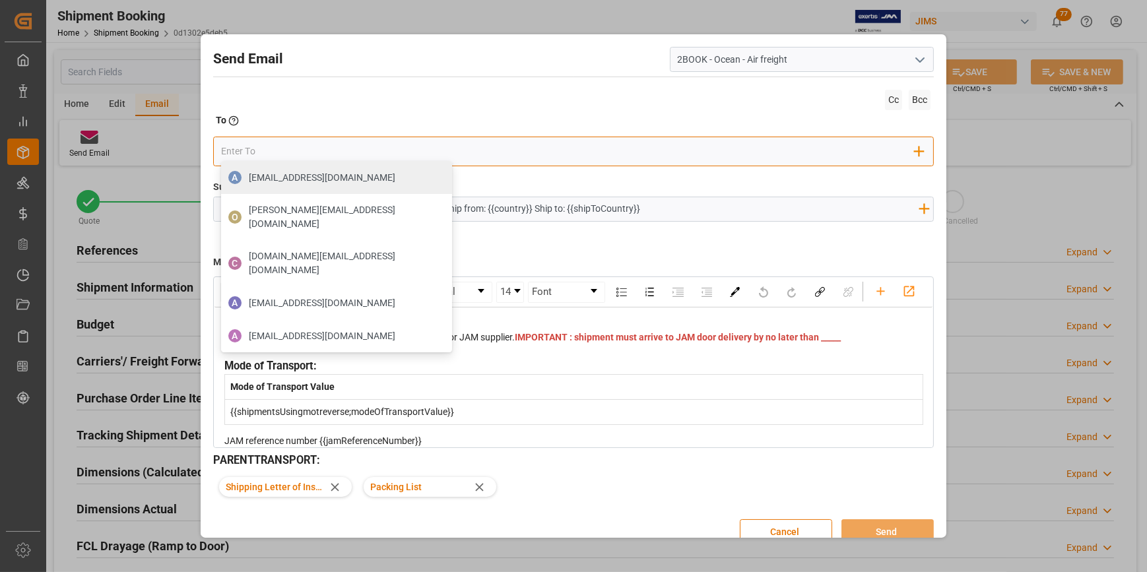
type input "seacare.mtr@kuehne-nagel.com"
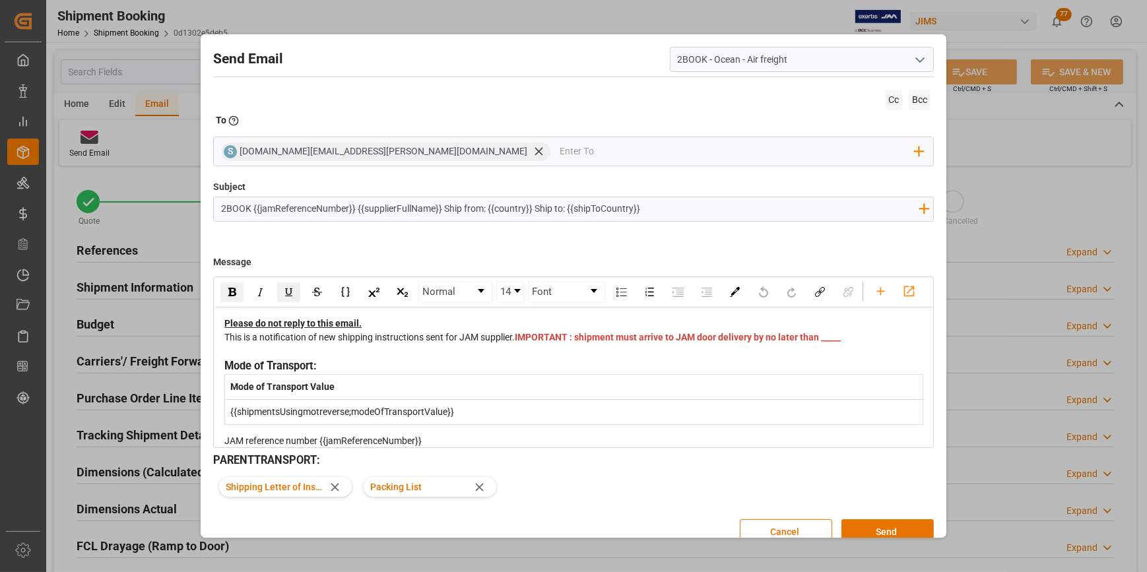
click at [253, 207] on input "2BOOK {{jamReferenceNumber}} {{supplierFullName}} Ship from: {{country}} Ship t…" at bounding box center [570, 208] width 712 height 23
click at [394, 207] on input "2BOOK 22-10963-ID CV BALI Ship from: {{country}} Ship to: {{shipToCountry}}" at bounding box center [570, 208] width 712 height 23
drag, startPoint x: 537, startPoint y: 210, endPoint x: 465, endPoint y: 211, distance: 72.0
click at [465, 211] on input "2BOOK 22-10963-ID CV BALI Ship from: Indonesia Ship to: {{shipToCountry}}" at bounding box center [570, 208] width 712 height 23
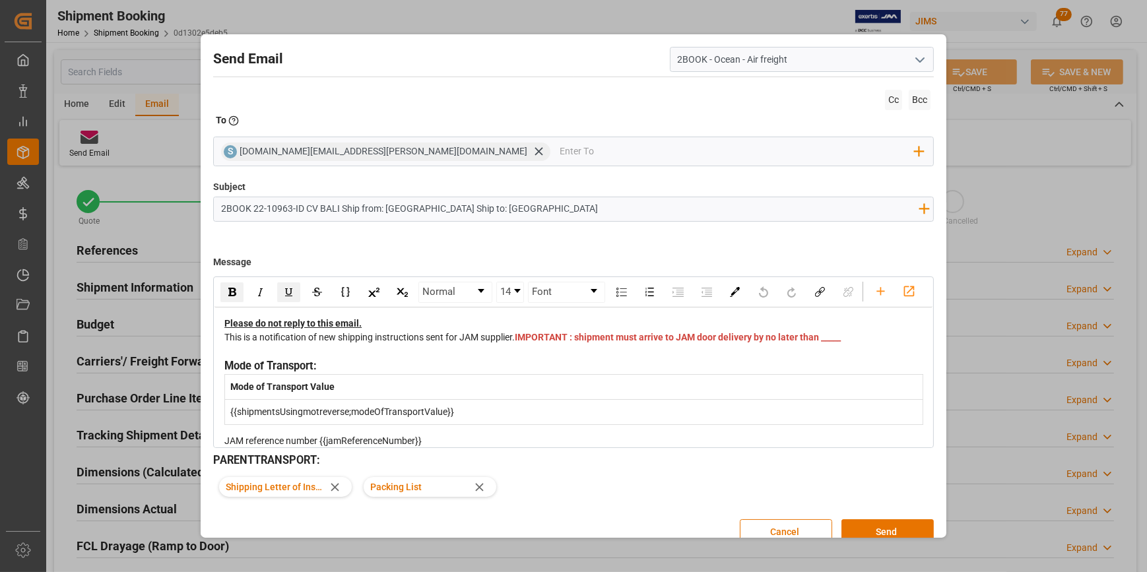
type input "2BOOK 22-10963-ID CV BALI Ship from: Indonesia Ship to: USA"
drag, startPoint x: 553, startPoint y: 376, endPoint x: 531, endPoint y: 375, distance: 21.8
click at [531, 358] on div "This is a notification of new shipping instructions sent for JAM supplier. IMPO…" at bounding box center [573, 345] width 699 height 28
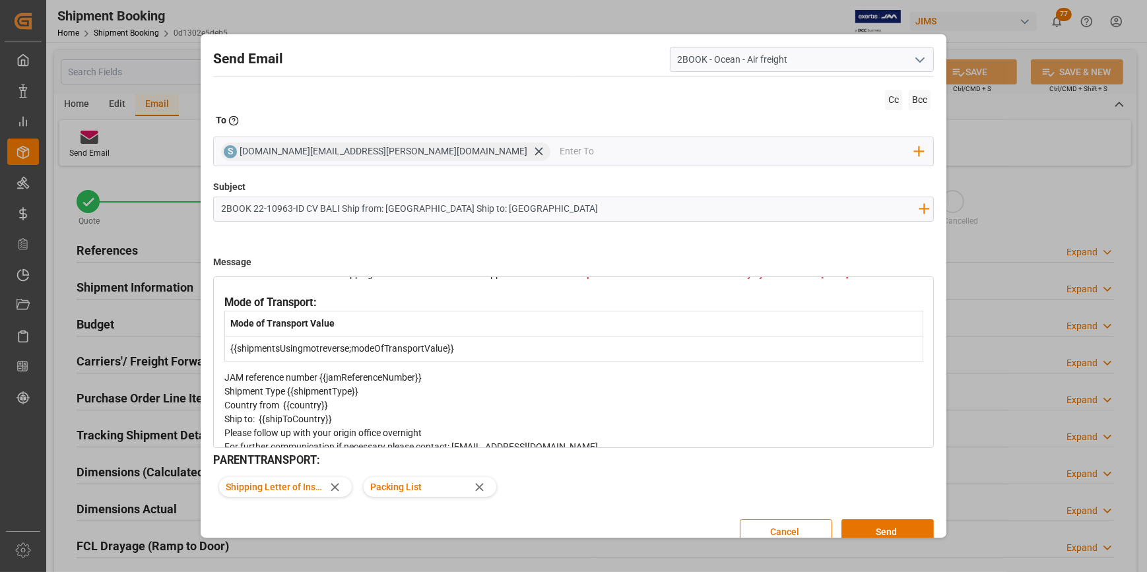
scroll to position [180, 0]
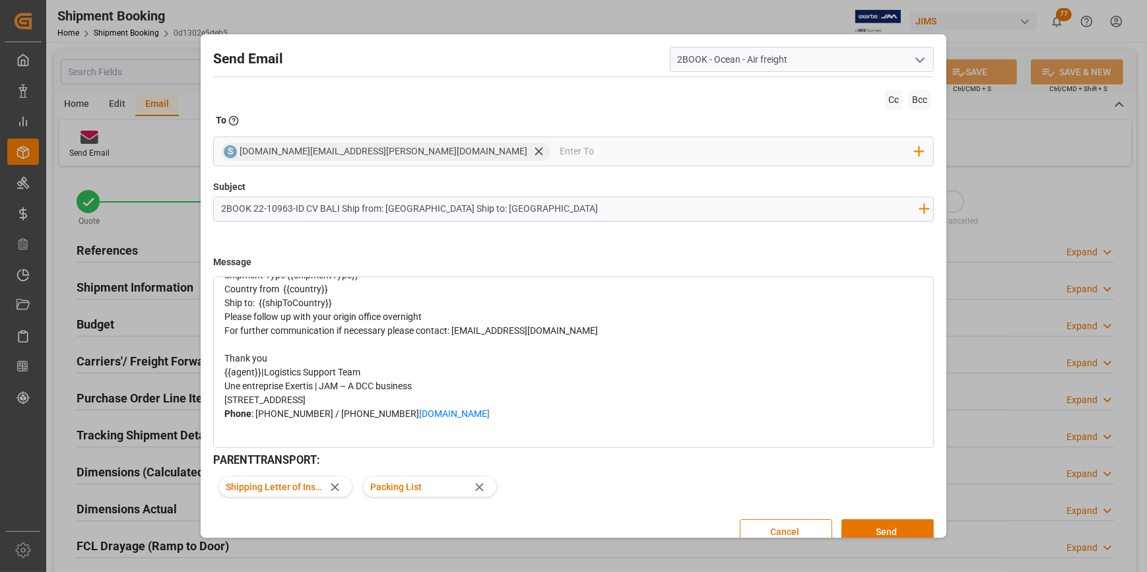
drag, startPoint x: 454, startPoint y: 296, endPoint x: 320, endPoint y: 299, distance: 134.0
click at [320, 269] on div "JAM reference number {{jamReferenceNumber}}" at bounding box center [573, 262] width 699 height 14
click at [363, 283] on div "Shipment Type {{shipmentType}}" at bounding box center [573, 276] width 699 height 14
click at [335, 296] on div "Country from {{country}}" at bounding box center [573, 290] width 699 height 14
click at [343, 310] on div "Ship to: {{shipToCountry}}" at bounding box center [573, 303] width 699 height 14
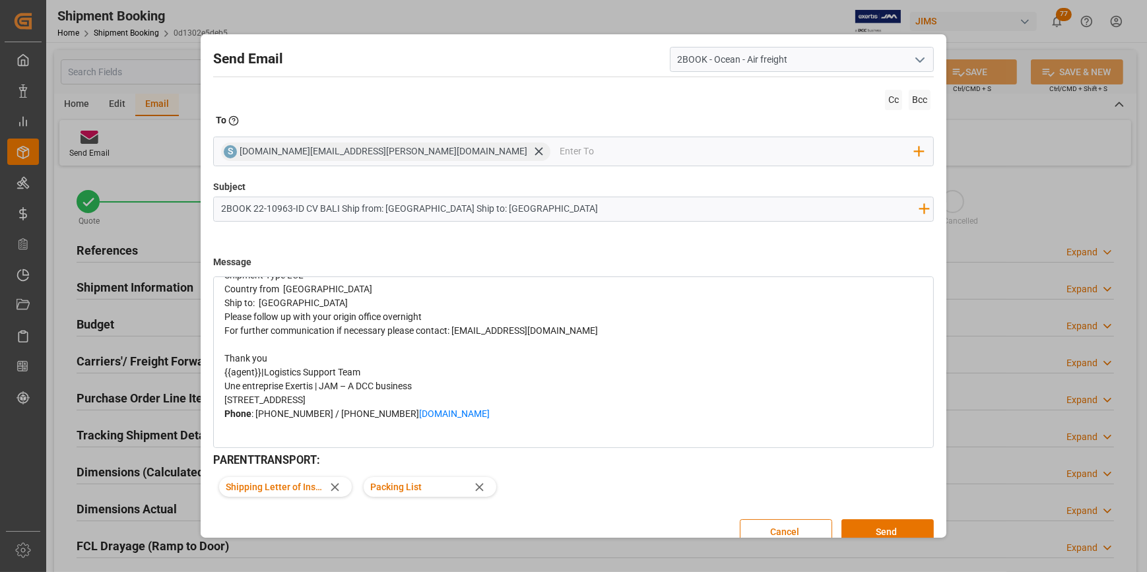
click at [455, 324] on div "Please follow up with your origin office overnight" at bounding box center [573, 317] width 699 height 14
click at [528, 324] on div "Please follow up with your origin office overnight" at bounding box center [573, 317] width 699 height 14
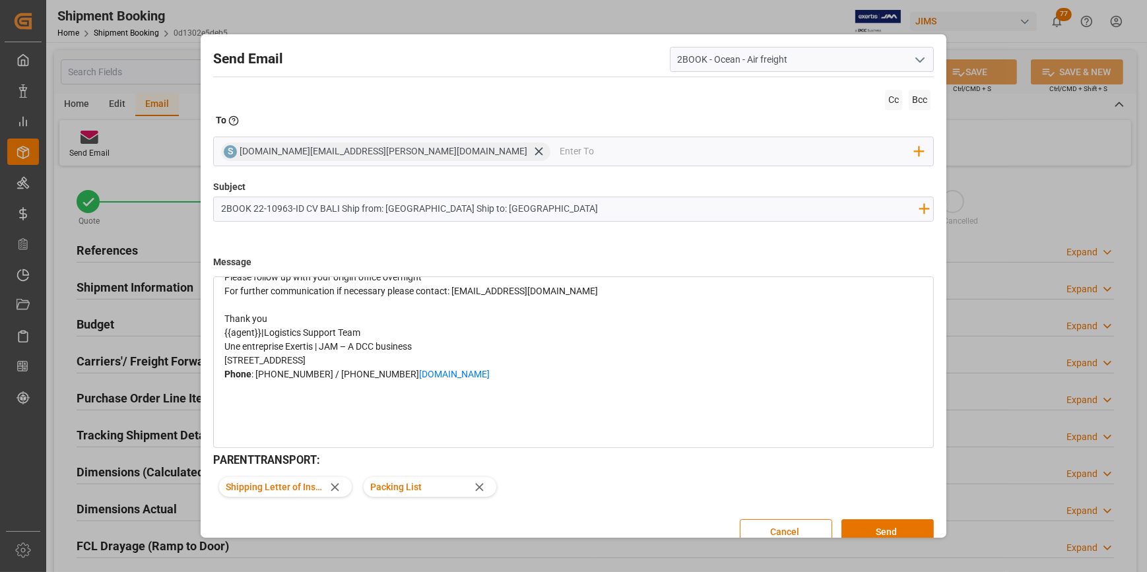
scroll to position [293, 0]
click at [257, 327] on span "{{agent}}" at bounding box center [242, 332] width 37 height 11
drag, startPoint x: 259, startPoint y: 322, endPoint x: 178, endPoint y: 323, distance: 81.2
click at [178, 323] on div "Send Email 2BOOK - Ocean - Air freight Cc Bcc To Enter the TO Email address S s…" at bounding box center [573, 286] width 1147 height 572
click at [339, 422] on div "Phone : 514-457-2555 / 1-800-431-2609 www.jamindustries.com" at bounding box center [573, 402] width 699 height 69
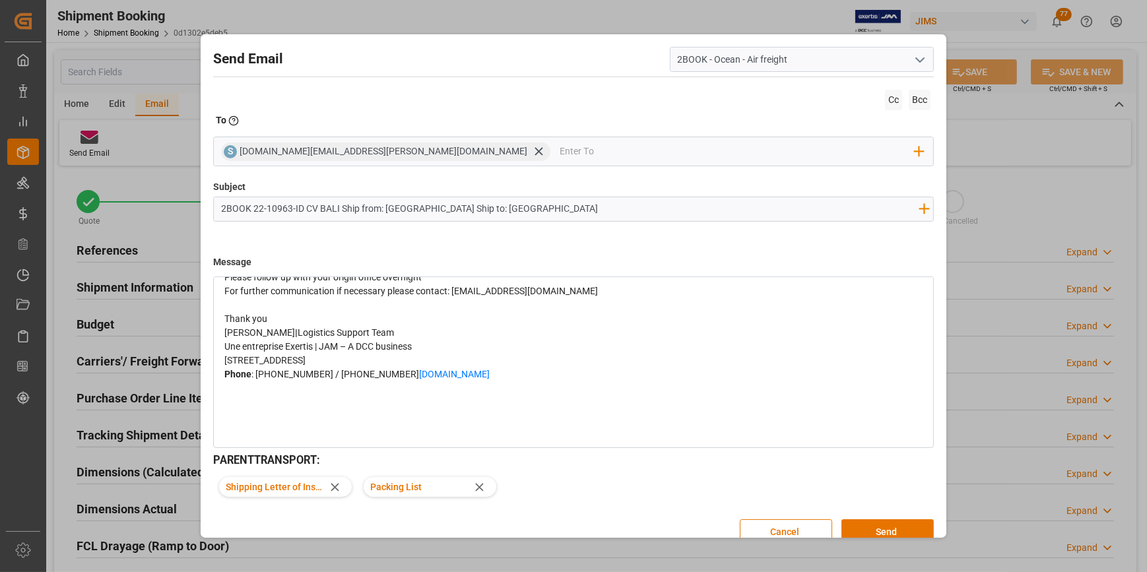
scroll to position [240, 0]
click at [872, 530] on button "Send" at bounding box center [888, 531] width 92 height 25
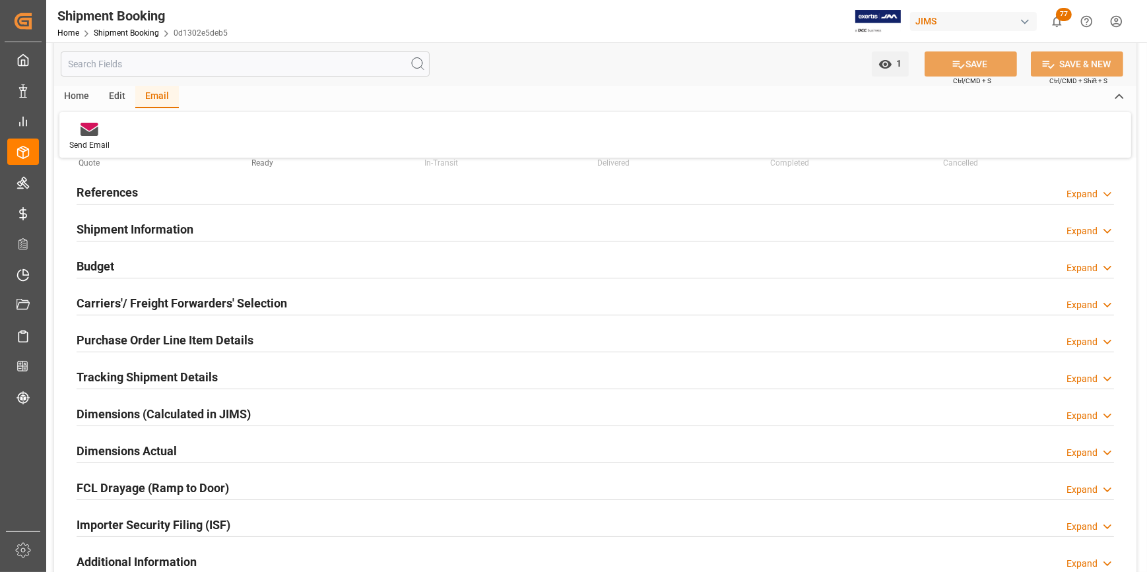
scroll to position [58, 0]
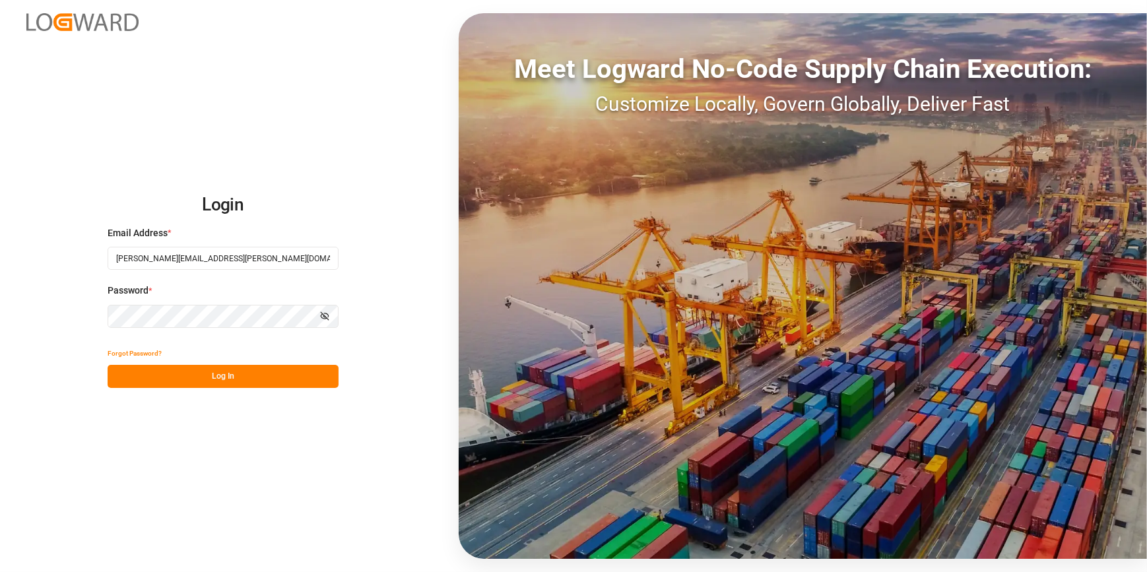
click at [213, 387] on button "Log In" at bounding box center [223, 376] width 231 height 23
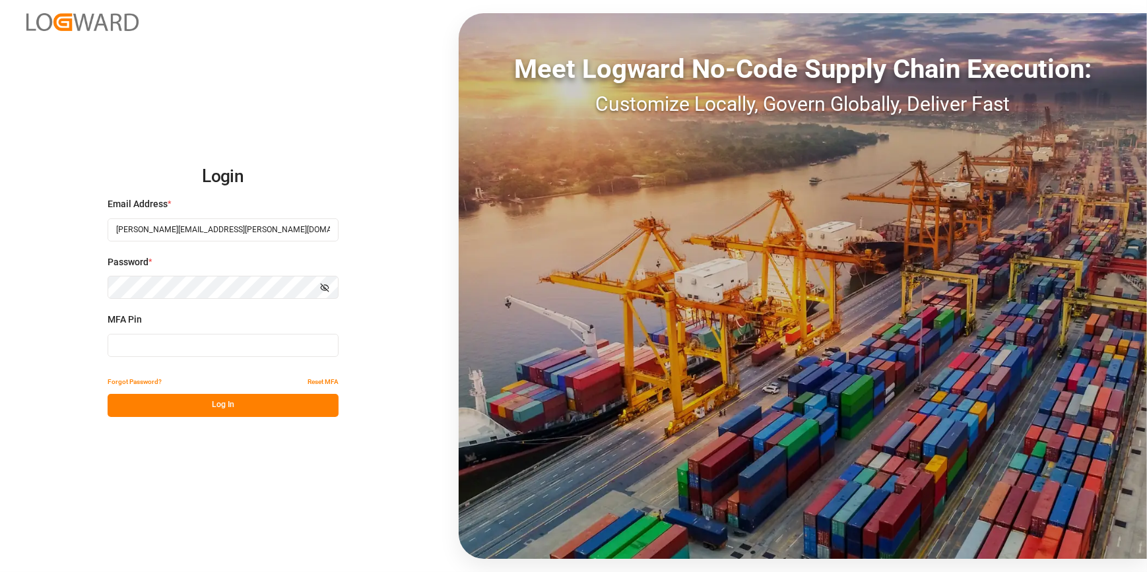
click at [191, 335] on input at bounding box center [223, 345] width 231 height 23
click at [164, 341] on input at bounding box center [223, 345] width 231 height 23
type input "4"
type input "649370"
click at [165, 411] on button "Log In" at bounding box center [223, 405] width 231 height 23
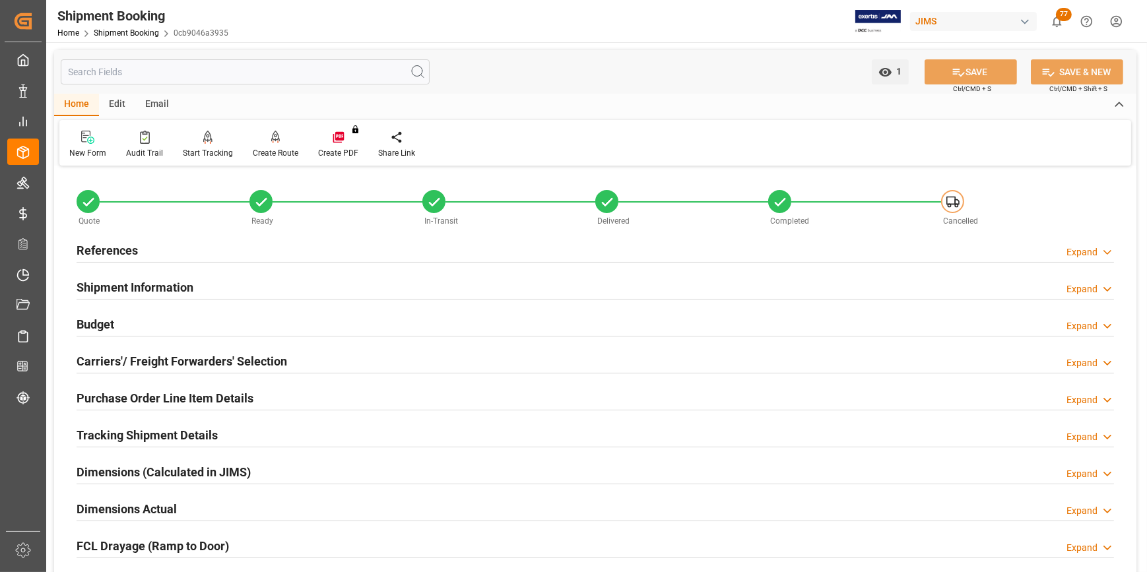
click at [135, 244] on h2 "References" at bounding box center [107, 251] width 61 height 18
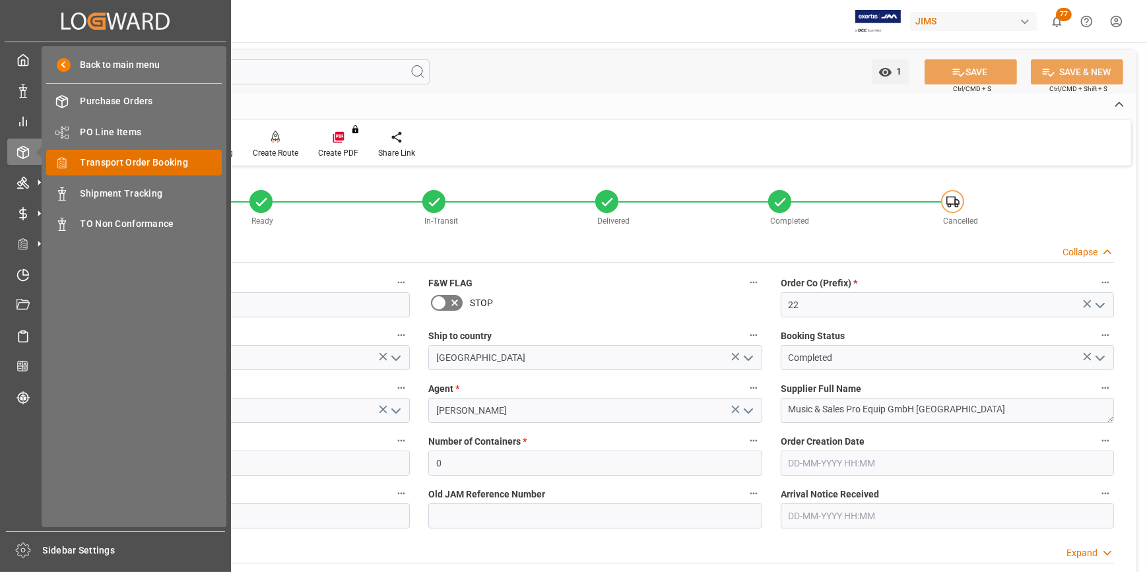
click at [103, 163] on span "Transport Order Booking" at bounding box center [152, 163] width 142 height 14
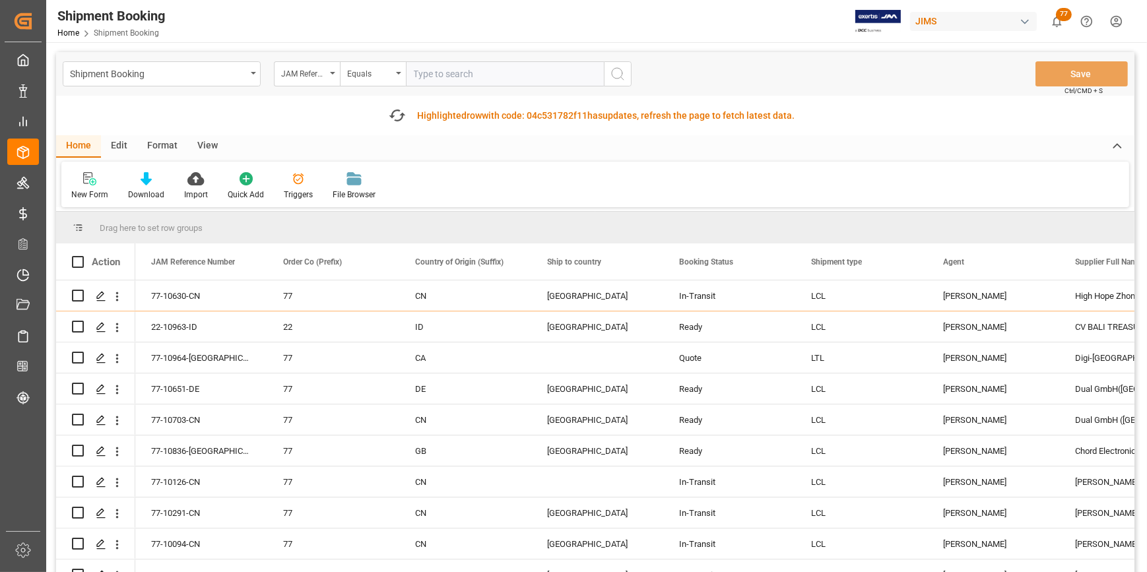
click at [413, 72] on input "text" at bounding box center [505, 73] width 198 height 25
drag, startPoint x: 467, startPoint y: 81, endPoint x: 374, endPoint y: 66, distance: 93.6
click at [374, 66] on div "JAM Reference Number Equals 854274" at bounding box center [453, 73] width 358 height 25
type input "22-10963-ID"
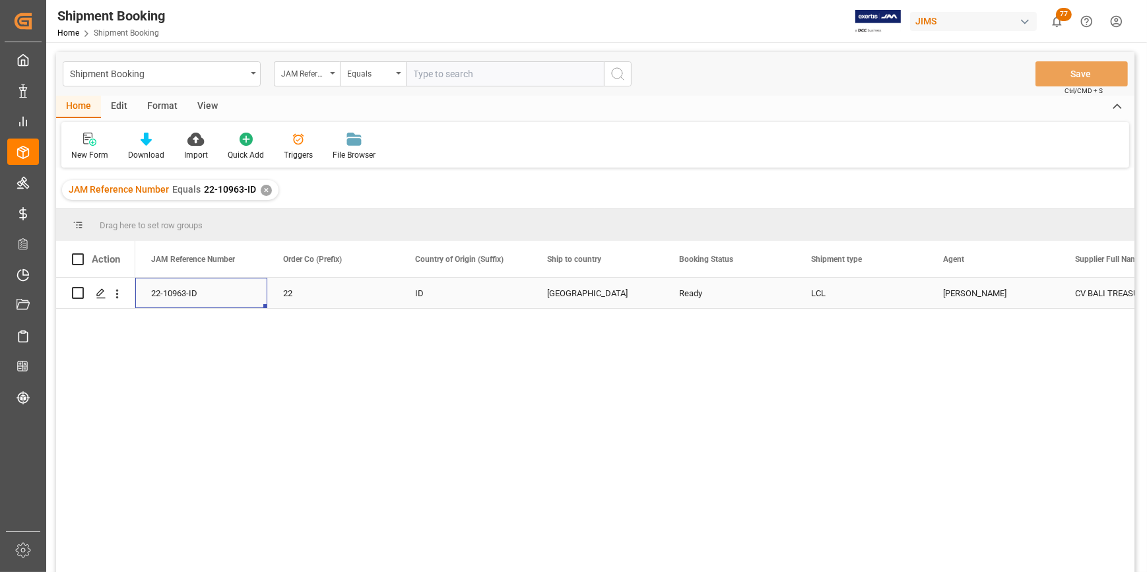
click at [193, 288] on div "22-10963-ID" at bounding box center [201, 293] width 132 height 30
click at [403, 430] on div "22-10963-ID 22 ID United States Ready LCL Catherine Heng CV BALI TREASURES - 21…" at bounding box center [634, 429] width 999 height 303
click at [97, 298] on line "Press SPACE to select this row." at bounding box center [101, 298] width 8 height 0
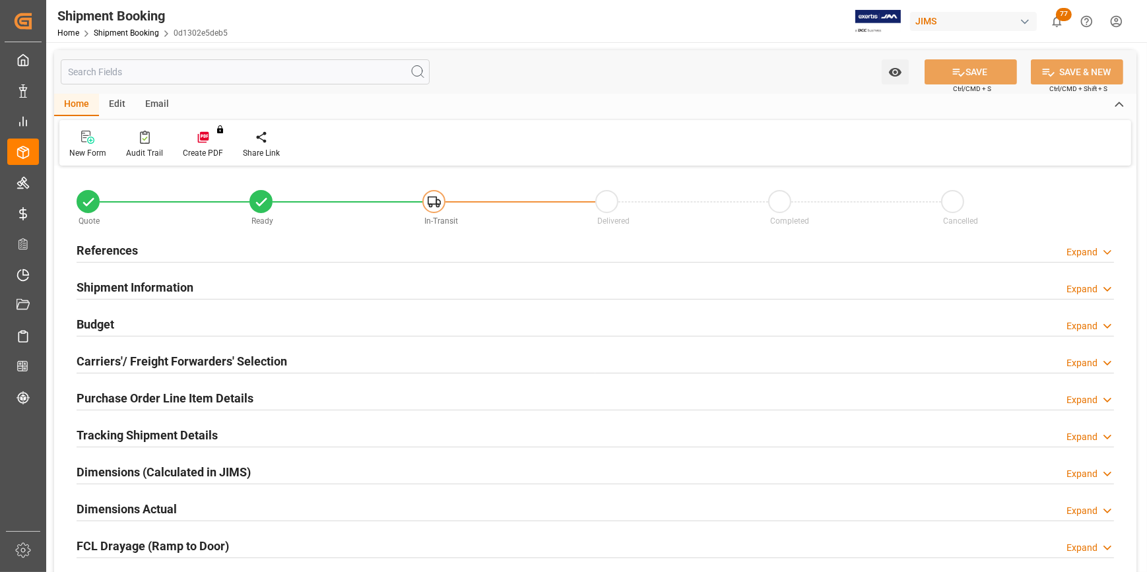
type input "0"
type input "[DATE]"
click at [90, 256] on h2 "References" at bounding box center [107, 251] width 61 height 18
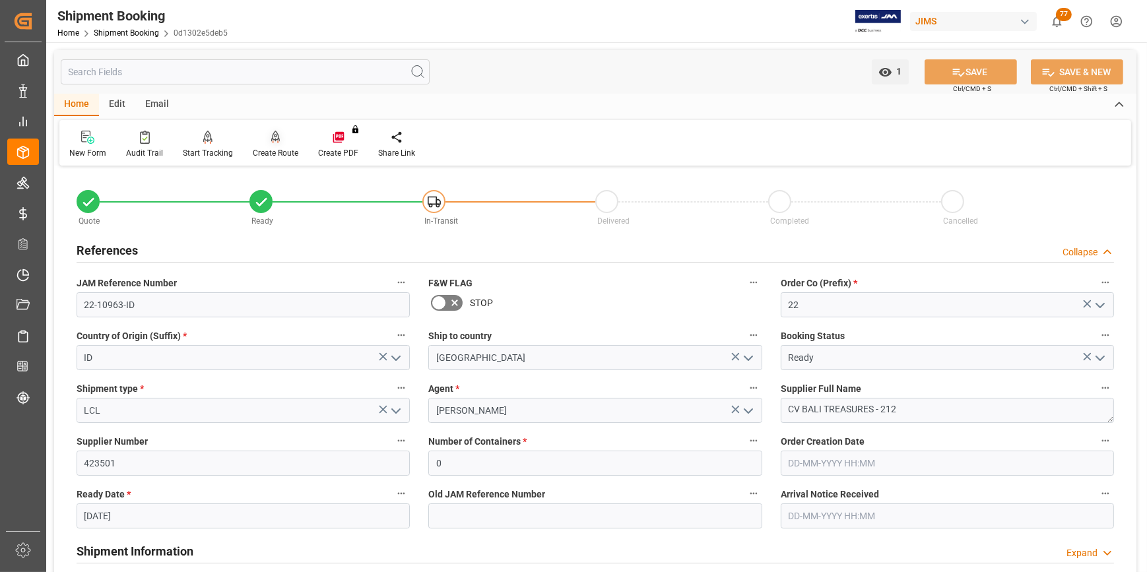
click at [269, 151] on div "Create Route" at bounding box center [276, 153] width 46 height 12
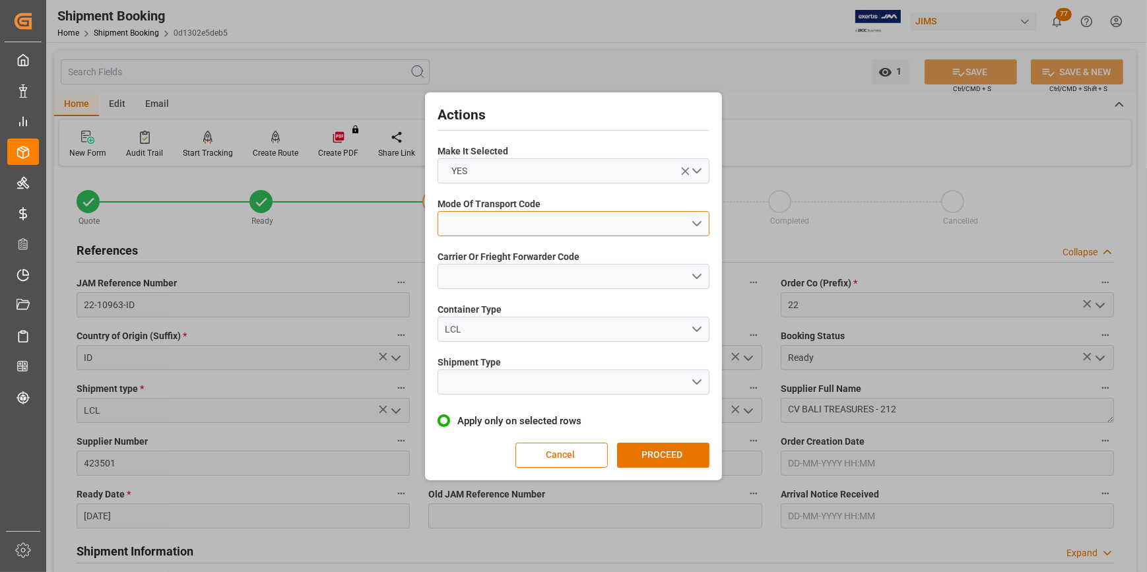
click at [482, 221] on button "open menu" at bounding box center [574, 223] width 272 height 25
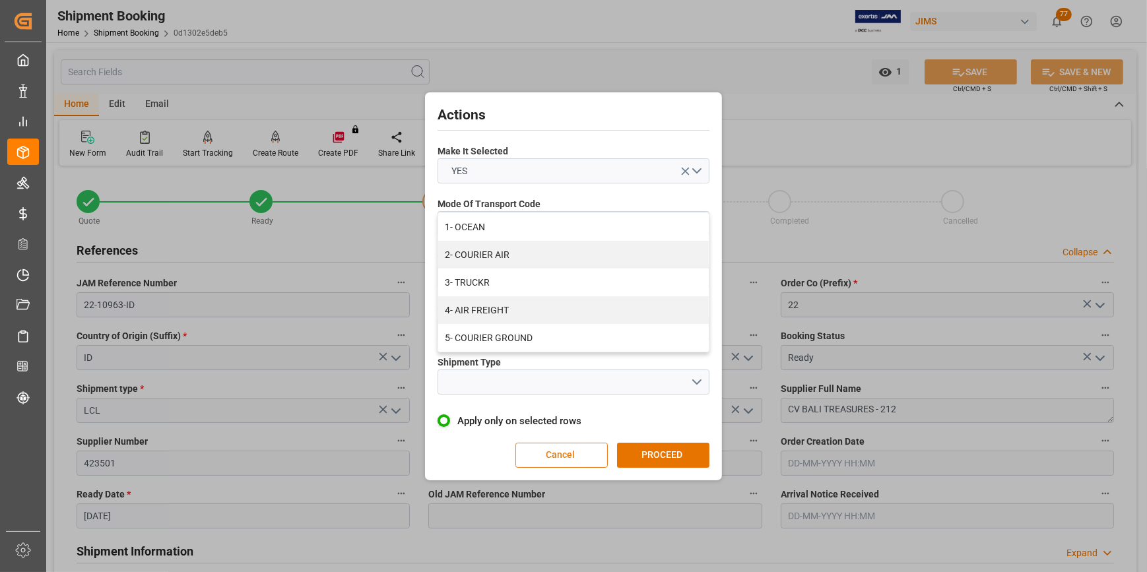
click at [548, 456] on button "Cancel" at bounding box center [562, 455] width 92 height 25
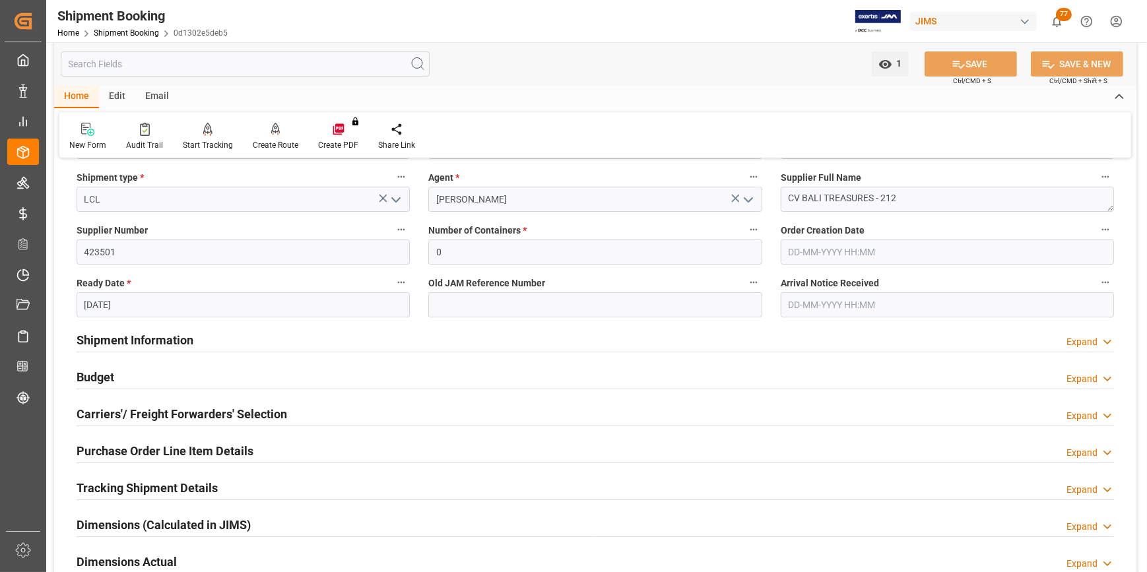
scroll to position [240, 0]
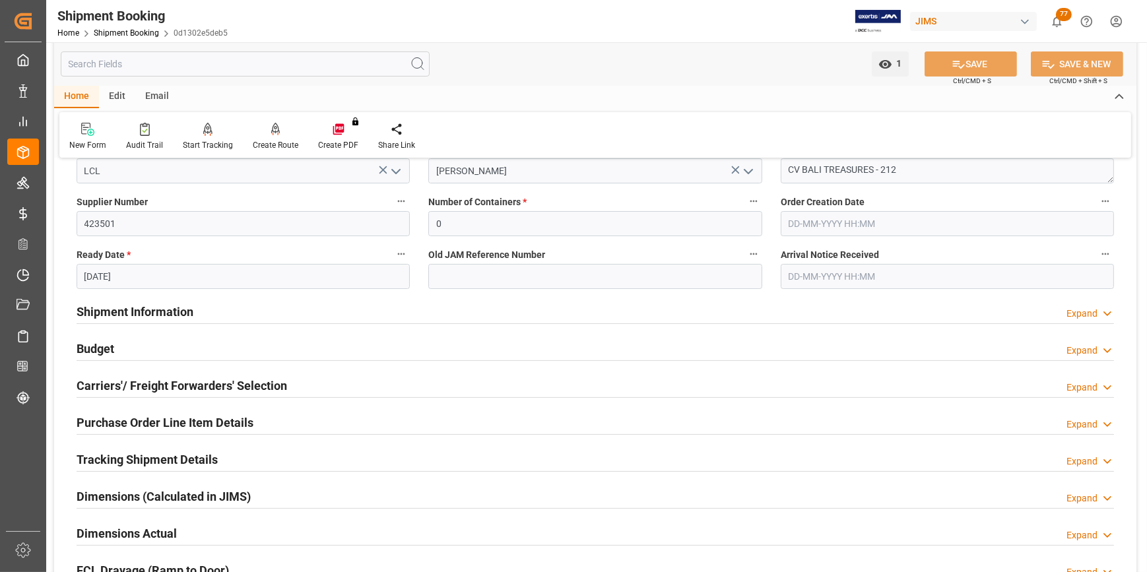
drag, startPoint x: 106, startPoint y: 387, endPoint x: 229, endPoint y: 407, distance: 124.4
click at [108, 387] on h2 "Carriers'/ Freight Forwarders' Selection" at bounding box center [182, 386] width 211 height 18
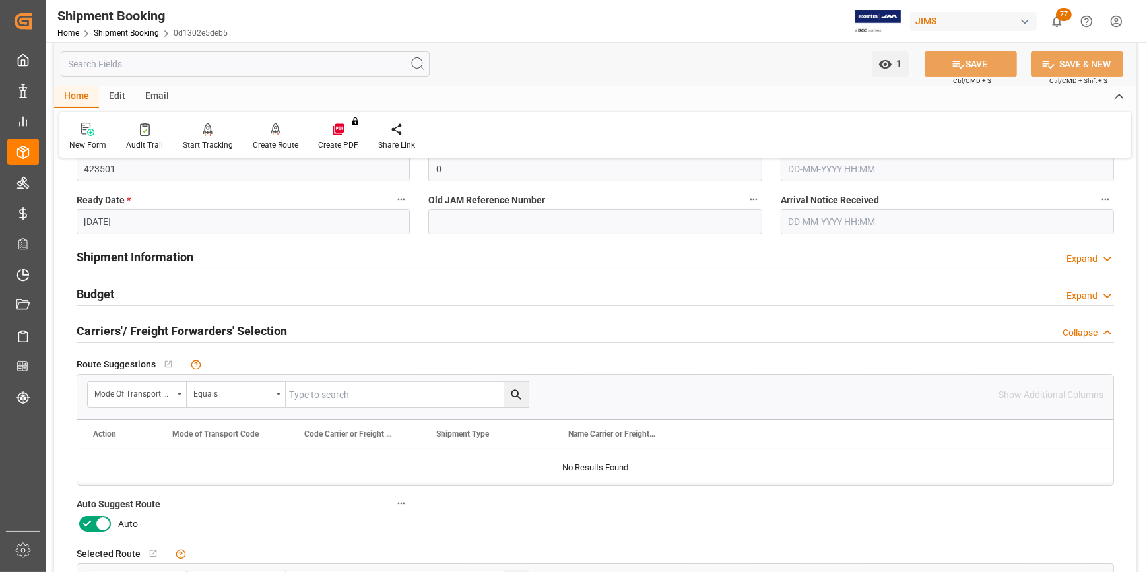
scroll to position [360, 0]
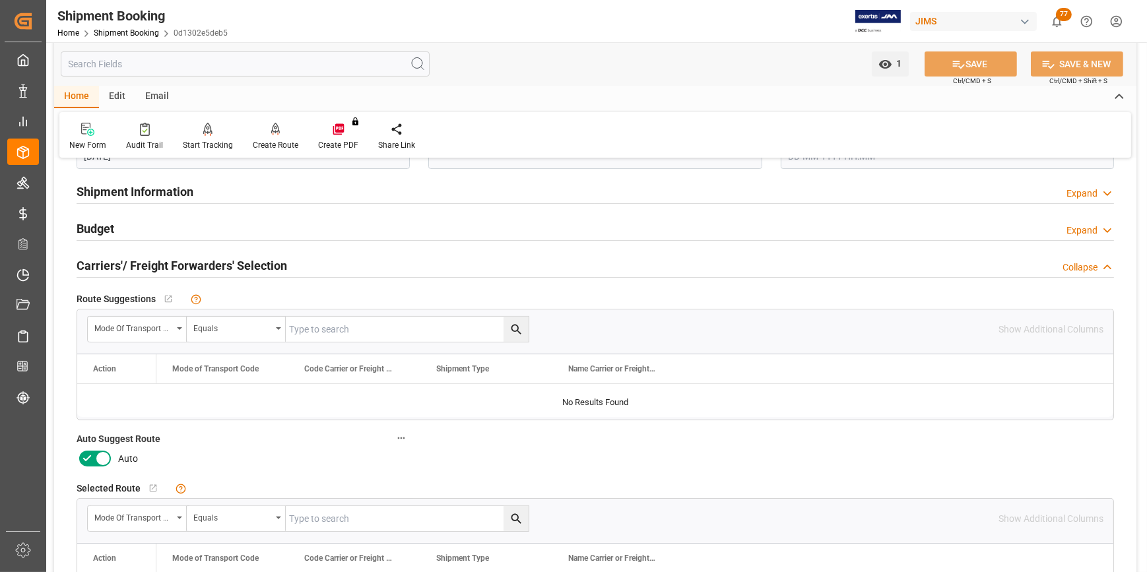
click at [93, 464] on icon at bounding box center [87, 459] width 16 height 16
click at [0, 0] on input "checkbox" at bounding box center [0, 0] width 0 height 0
click at [935, 65] on button "SAVE" at bounding box center [971, 63] width 92 height 25
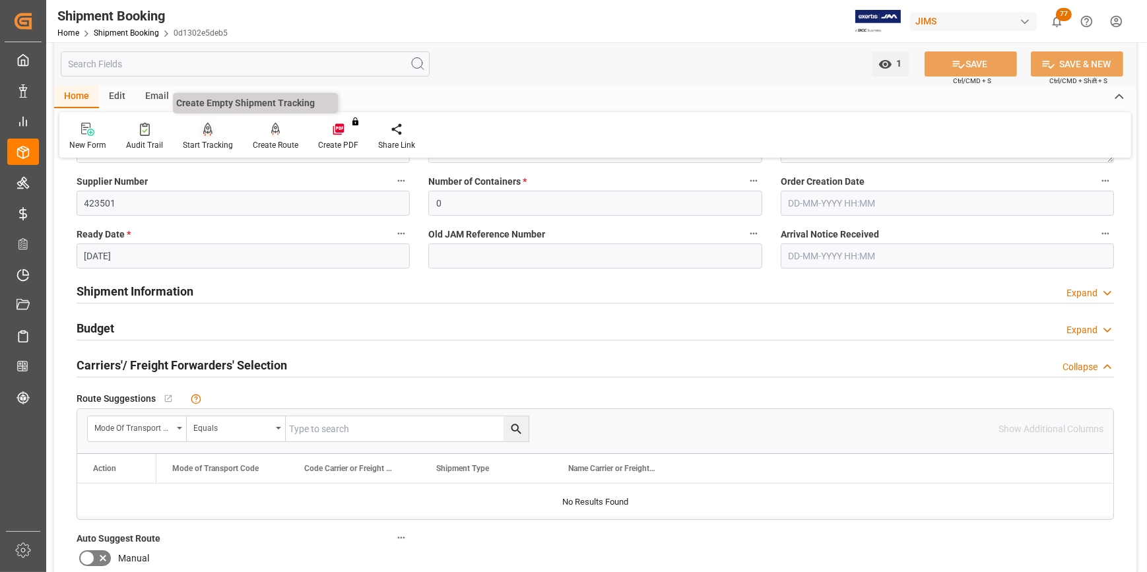
scroll to position [240, 0]
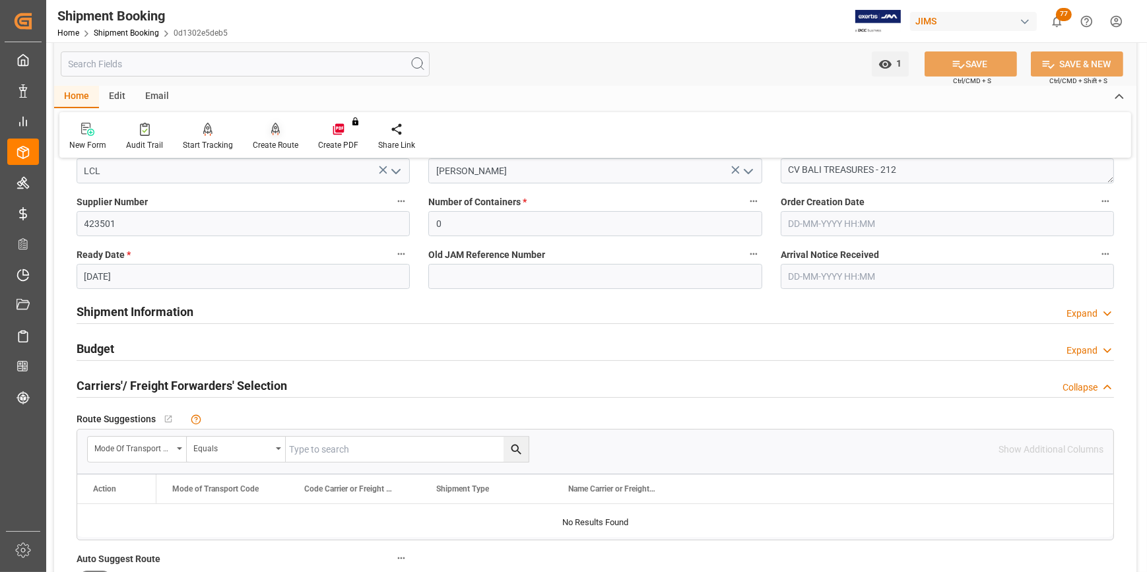
click at [270, 143] on div "Create Route" at bounding box center [275, 136] width 65 height 29
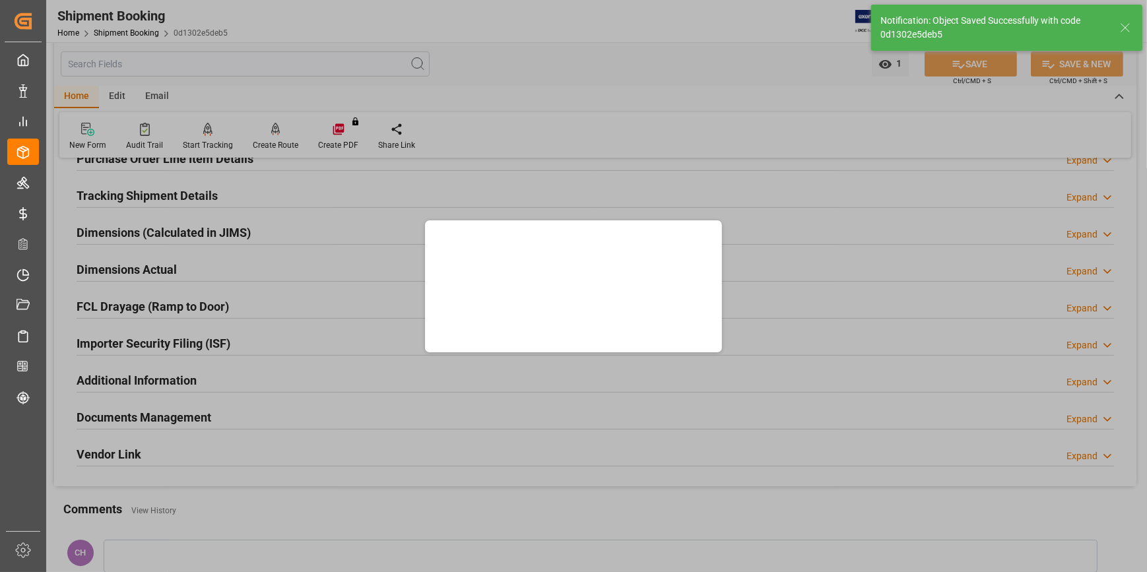
scroll to position [0, 0]
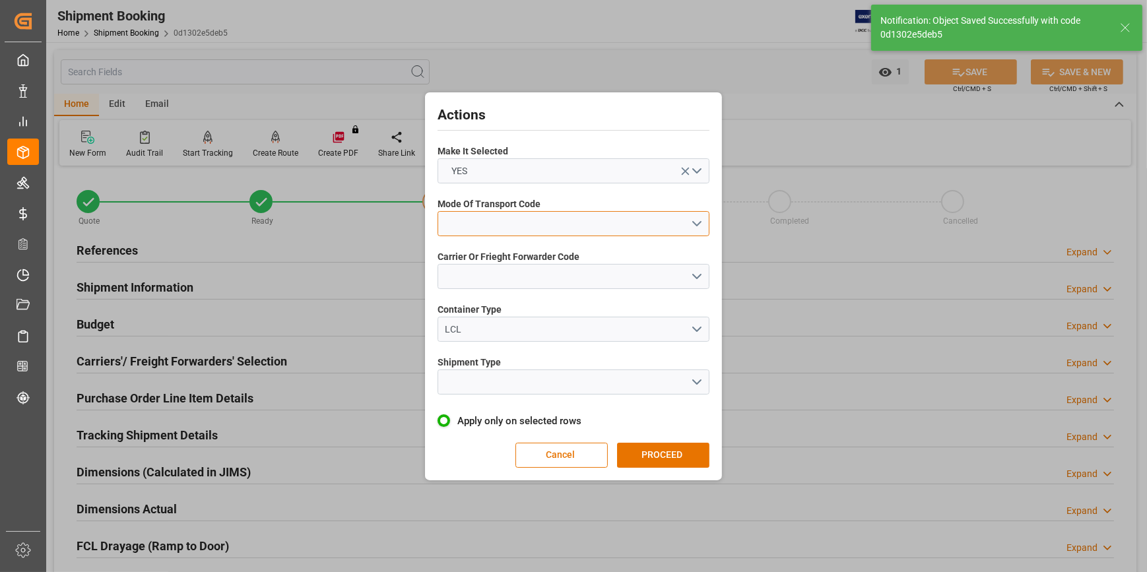
click at [486, 224] on button "open menu" at bounding box center [574, 223] width 272 height 25
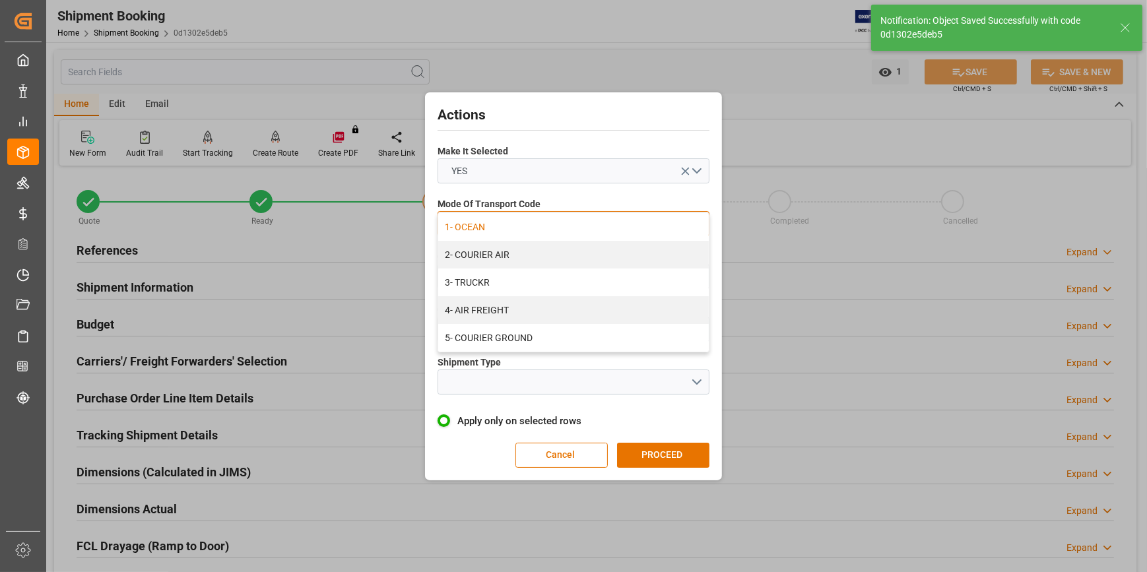
click at [467, 228] on div "1- OCEAN" at bounding box center [573, 227] width 271 height 28
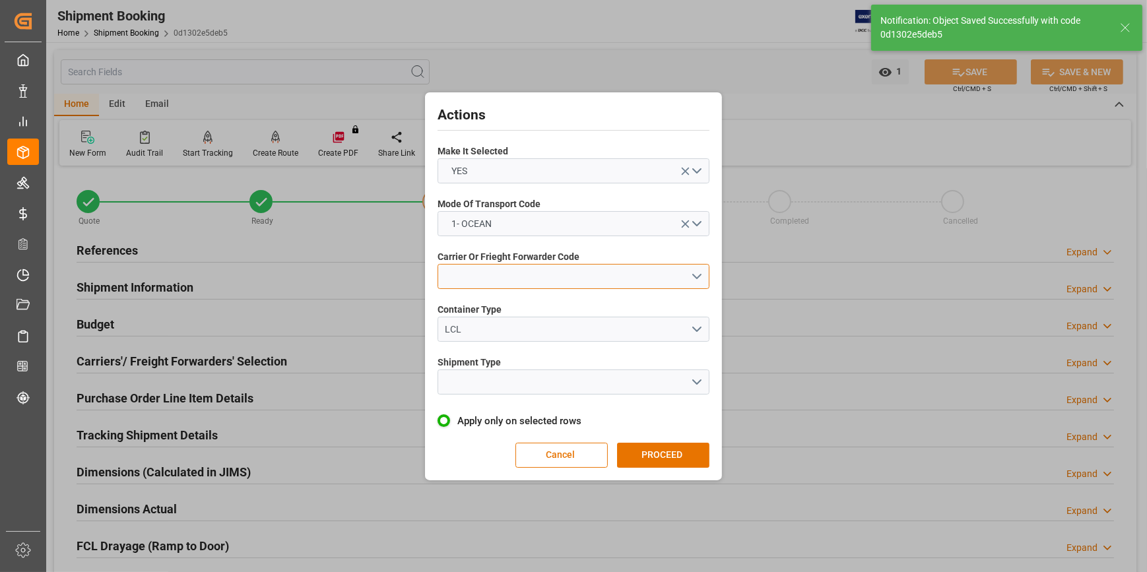
click at [448, 279] on button "open menu" at bounding box center [574, 276] width 272 height 25
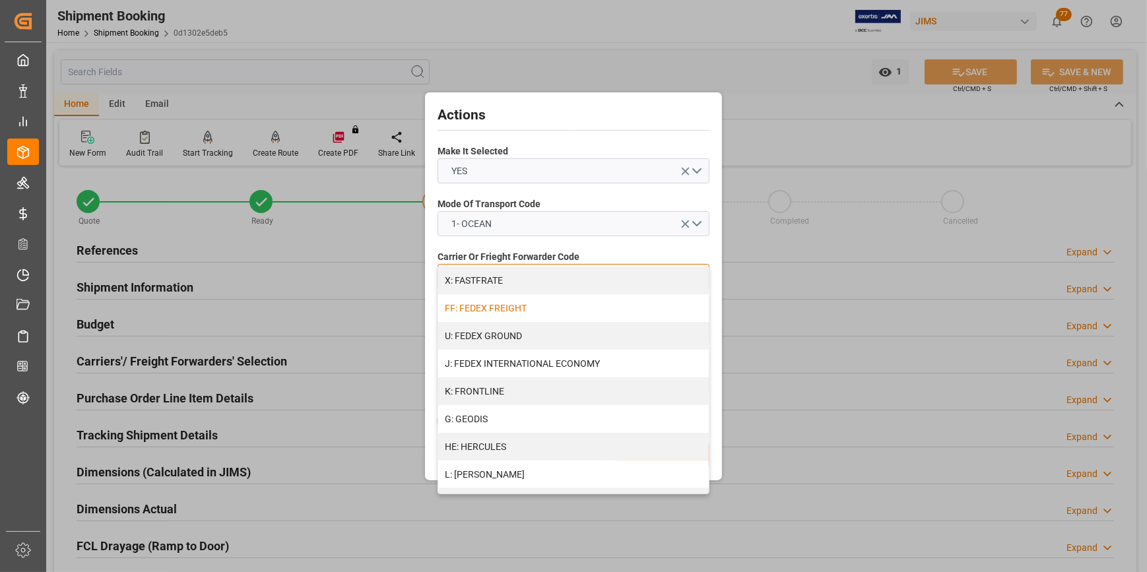
scroll to position [480, 0]
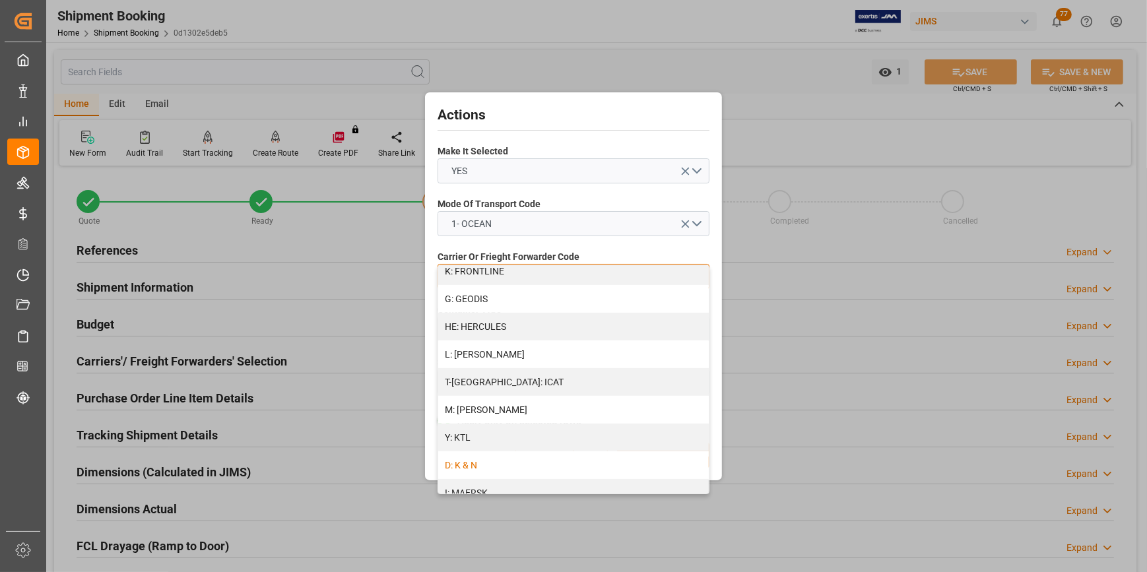
click at [486, 469] on div "D: K & N" at bounding box center [573, 465] width 271 height 28
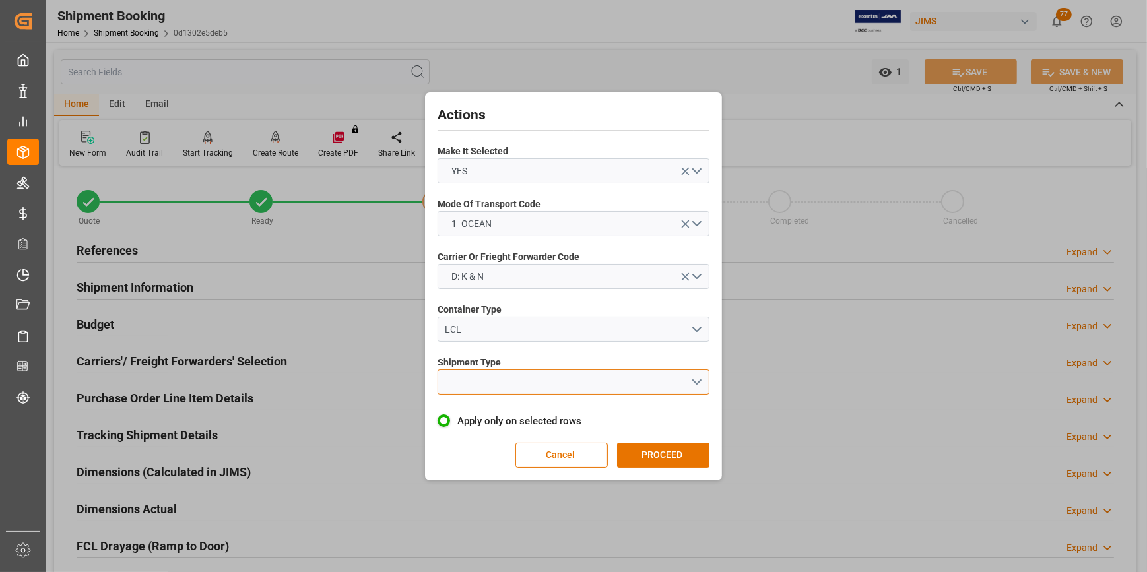
click at [501, 388] on button "open menu" at bounding box center [574, 382] width 272 height 25
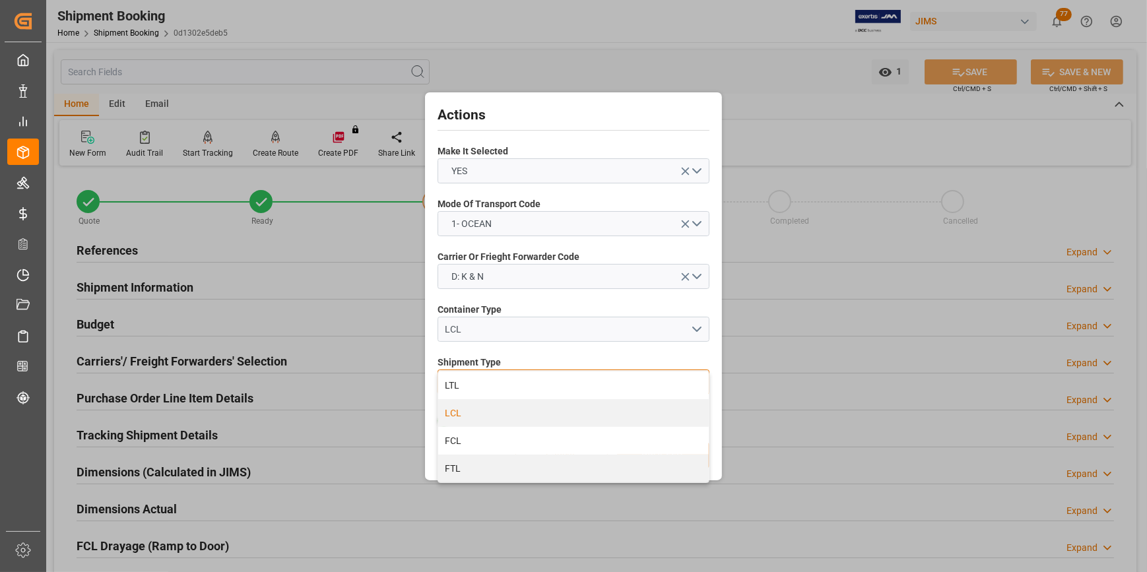
click at [489, 414] on div "LCL" at bounding box center [573, 413] width 271 height 28
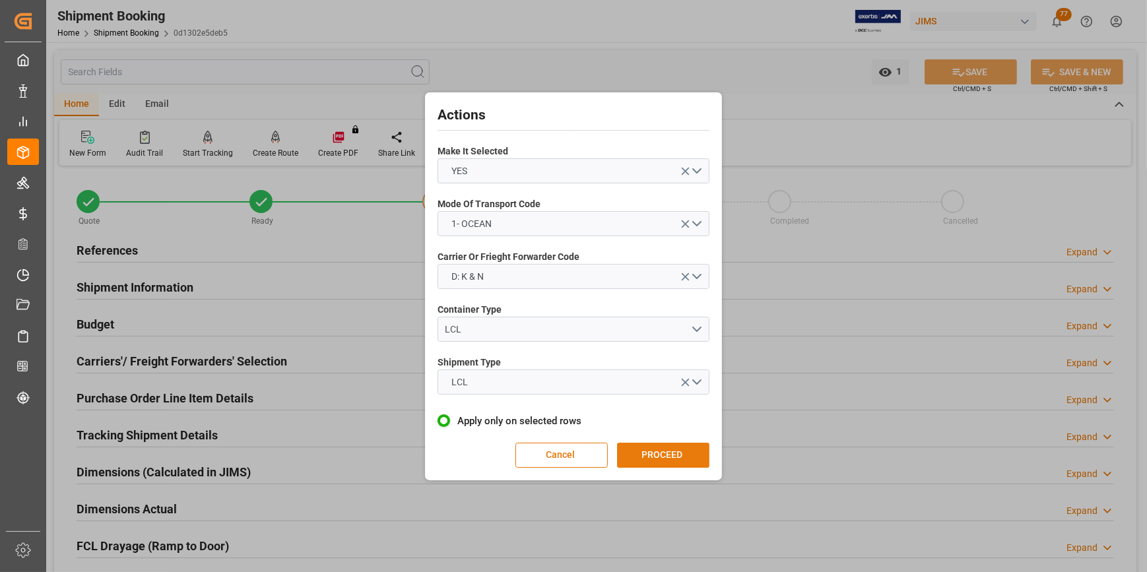
click at [642, 448] on button "PROCEED" at bounding box center [663, 455] width 92 height 25
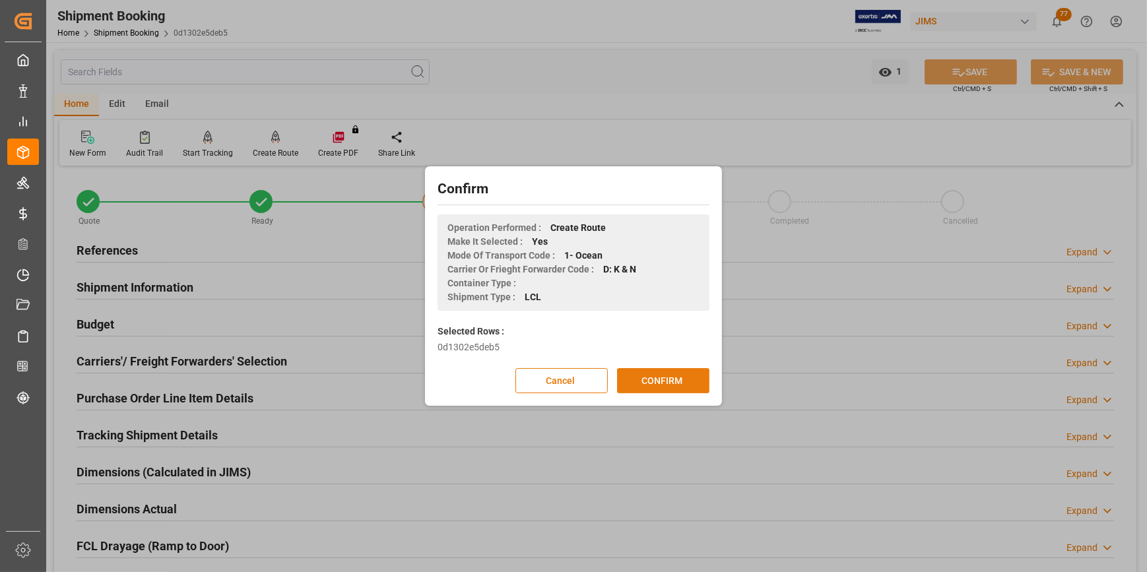
click at [657, 385] on button "CONFIRM" at bounding box center [663, 380] width 92 height 25
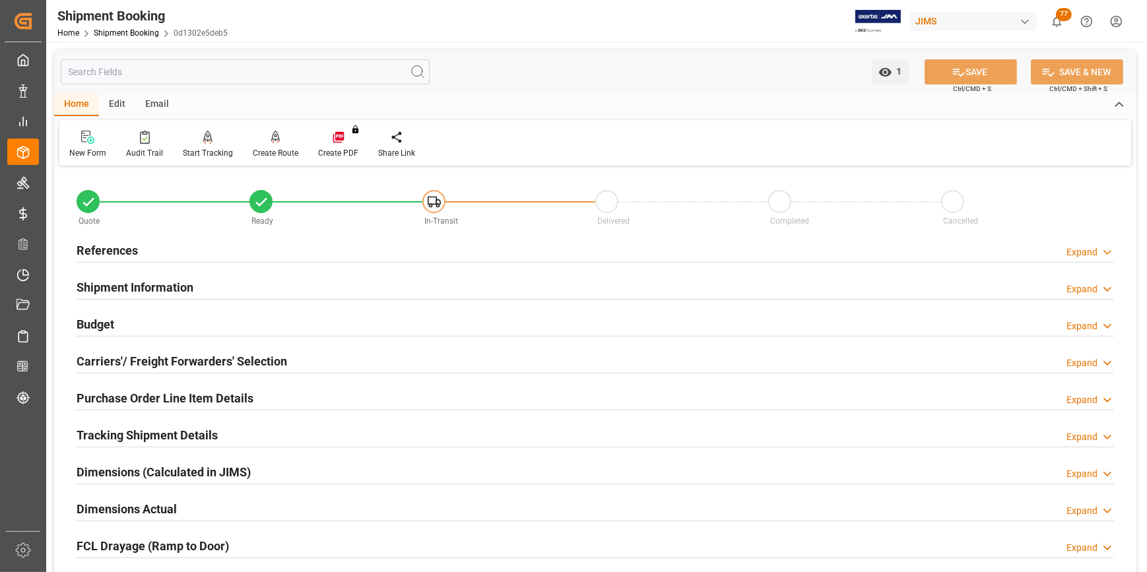
click at [149, 439] on h2 "Tracking Shipment Details" at bounding box center [147, 435] width 141 height 18
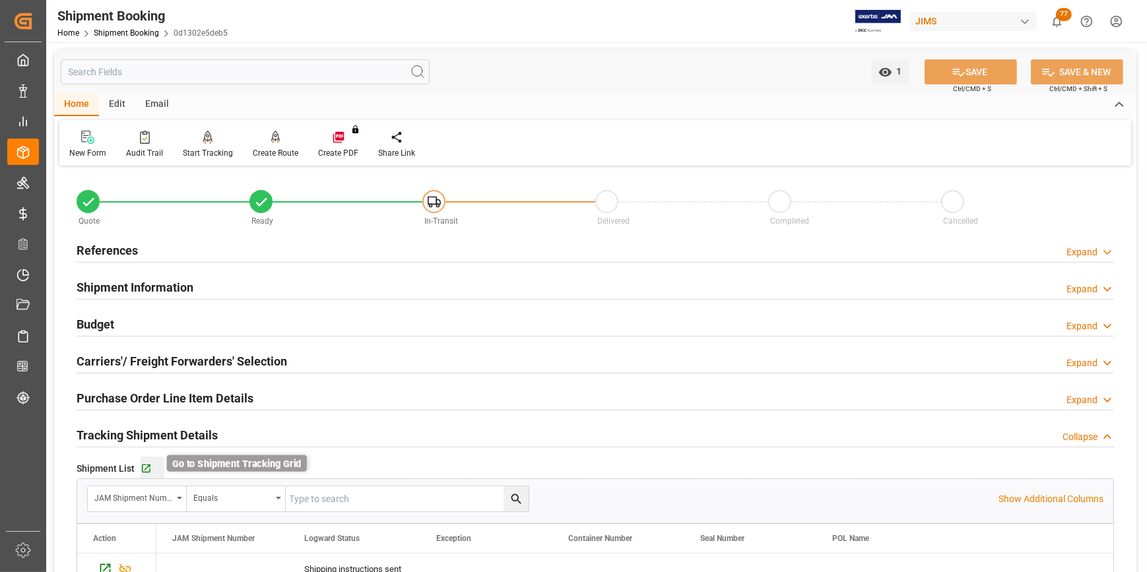
click at [145, 467] on icon "button" at bounding box center [146, 469] width 9 height 9
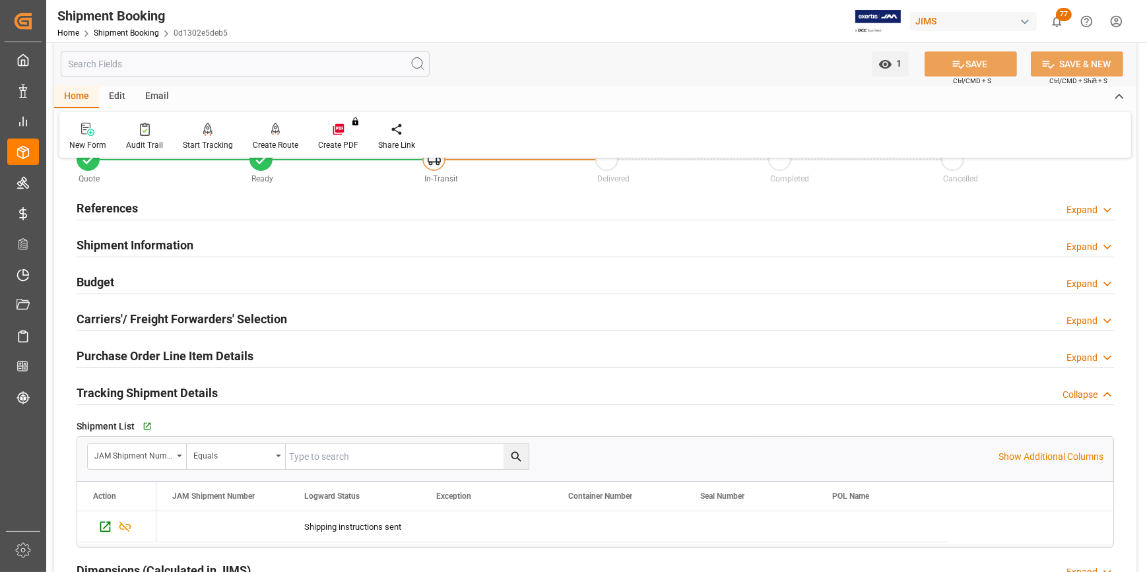
scroll to position [59, 0]
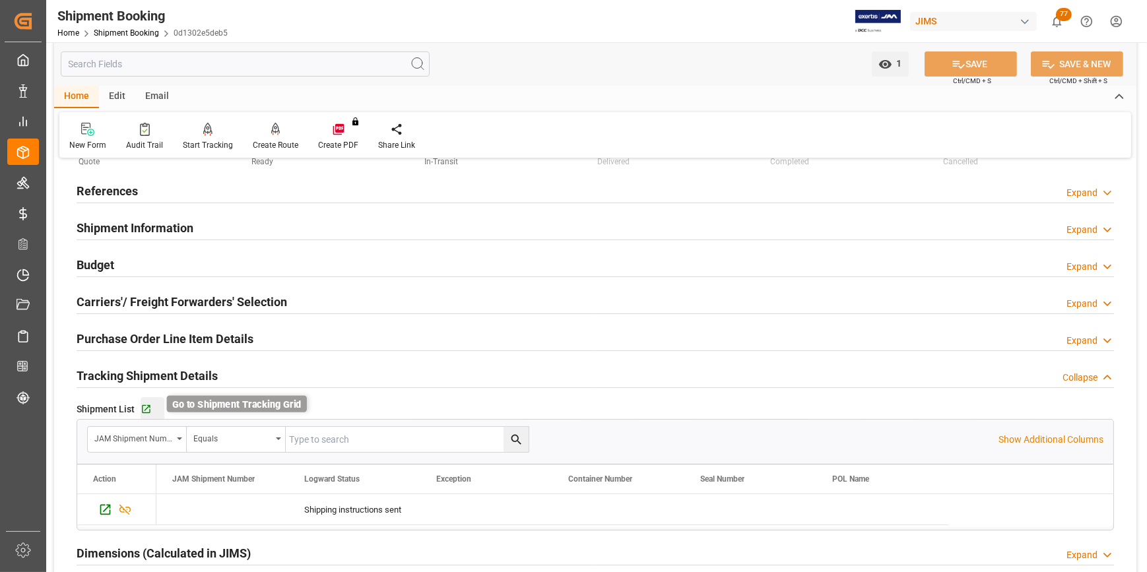
click at [150, 409] on icon "button" at bounding box center [146, 409] width 11 height 11
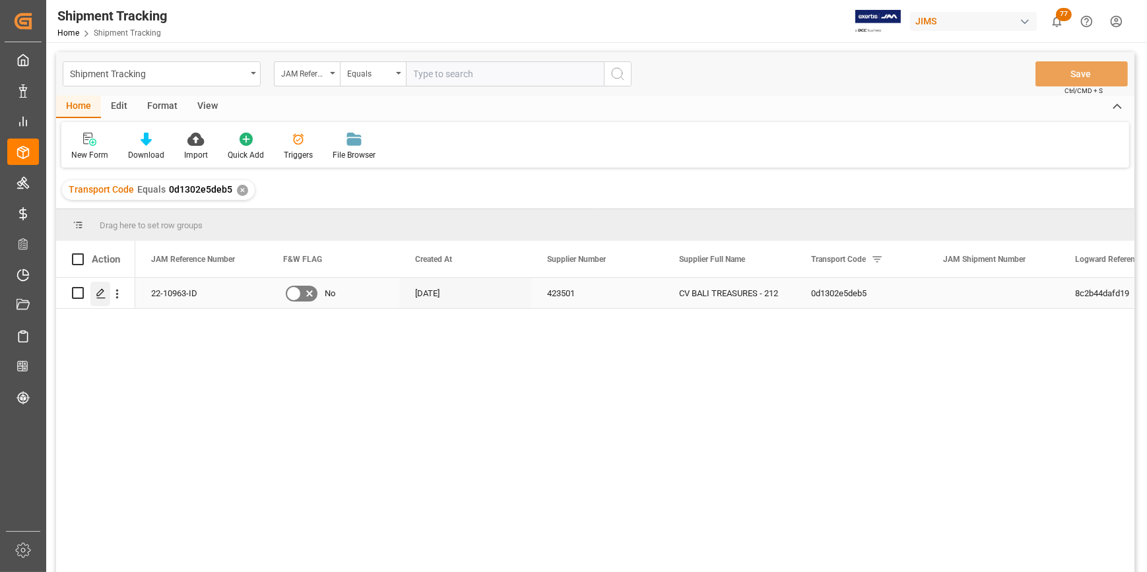
click at [103, 294] on icon "Press SPACE to select this row." at bounding box center [101, 293] width 11 height 11
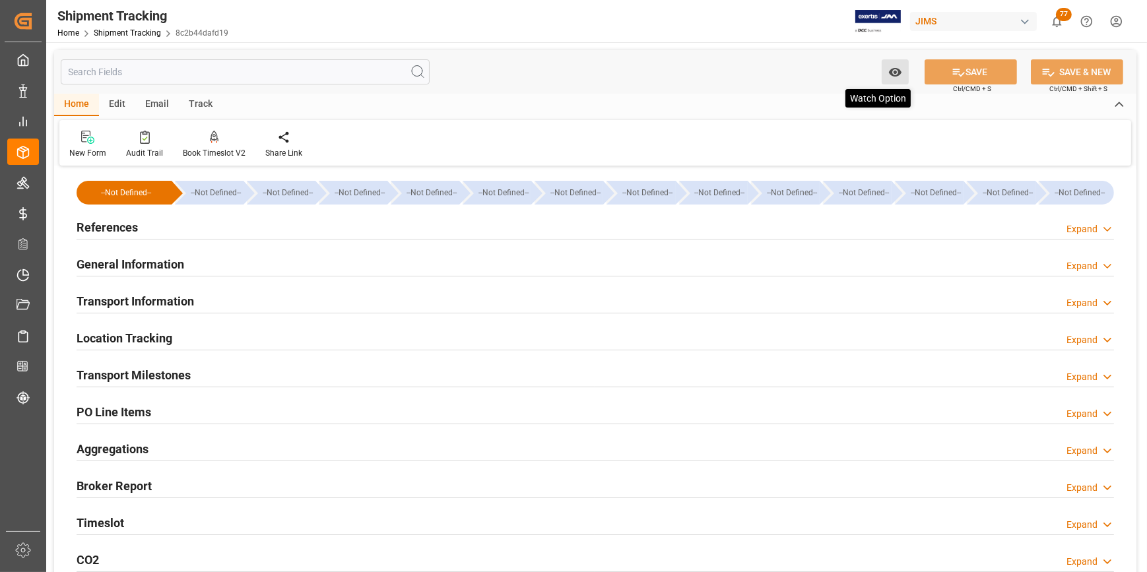
click at [895, 73] on icon "open menu" at bounding box center [894, 72] width 13 height 9
click at [824, 109] on div "Start Watching" at bounding box center [831, 101] width 158 height 30
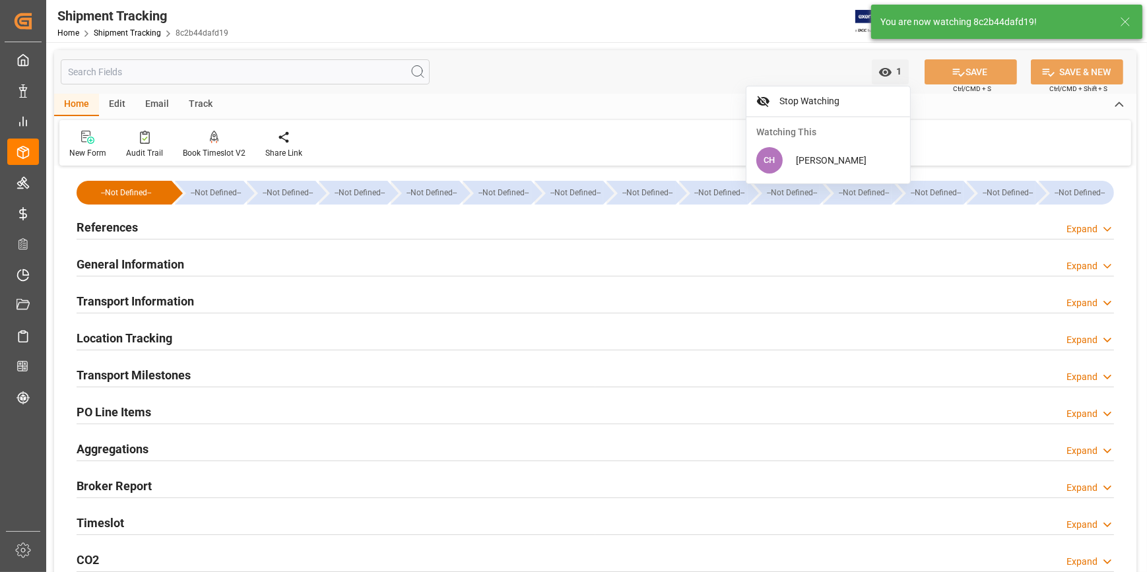
click at [582, 383] on div "Transport Milestones Expand" at bounding box center [596, 374] width 1038 height 25
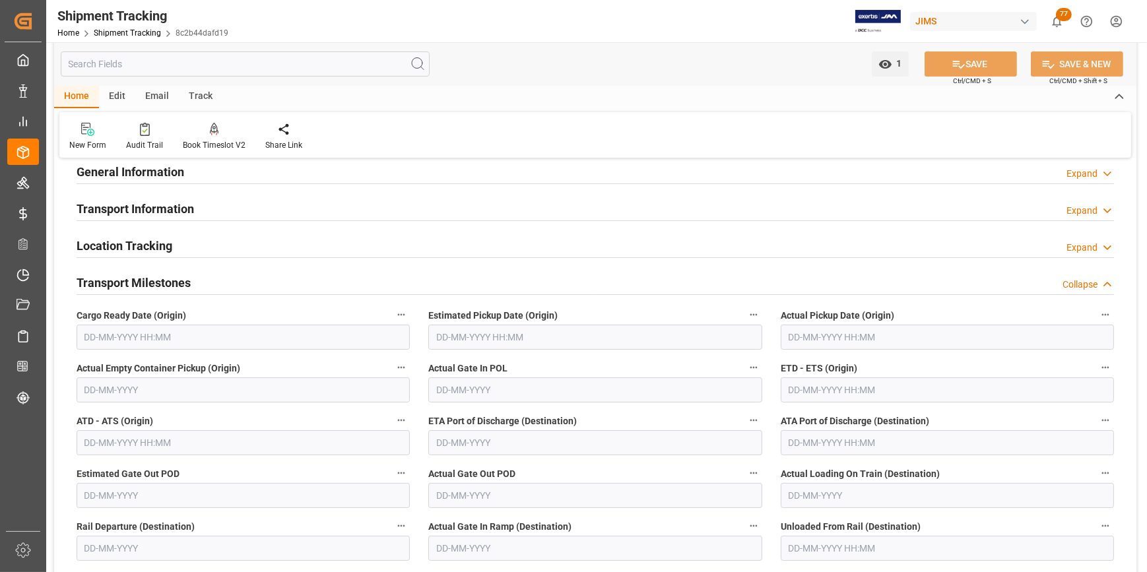
scroll to position [59, 0]
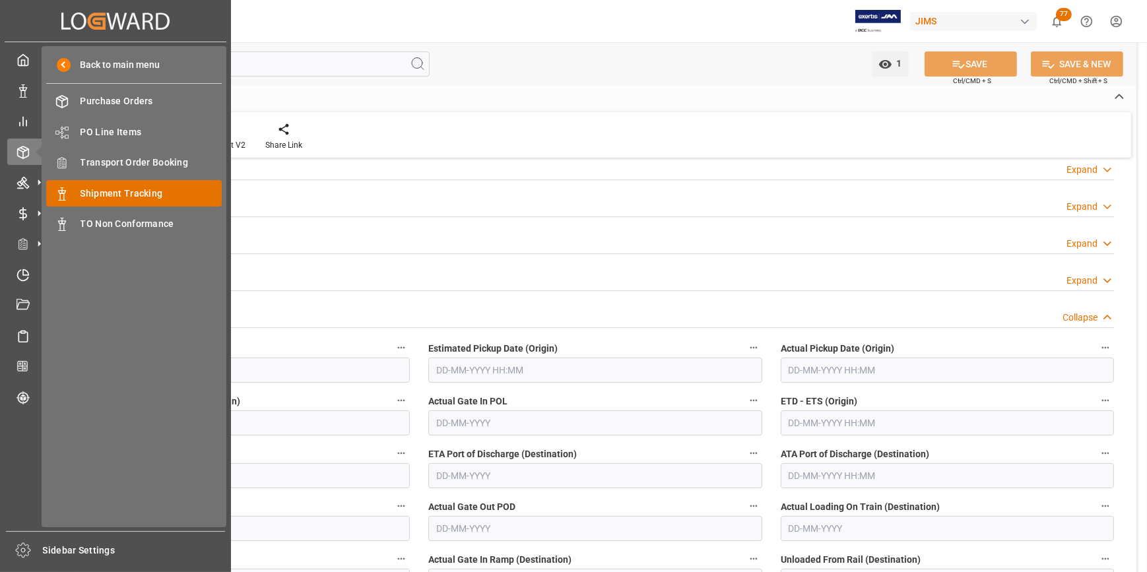
click at [114, 195] on span "Shipment Tracking" at bounding box center [152, 194] width 142 height 14
